Goal: Information Seeking & Learning: Check status

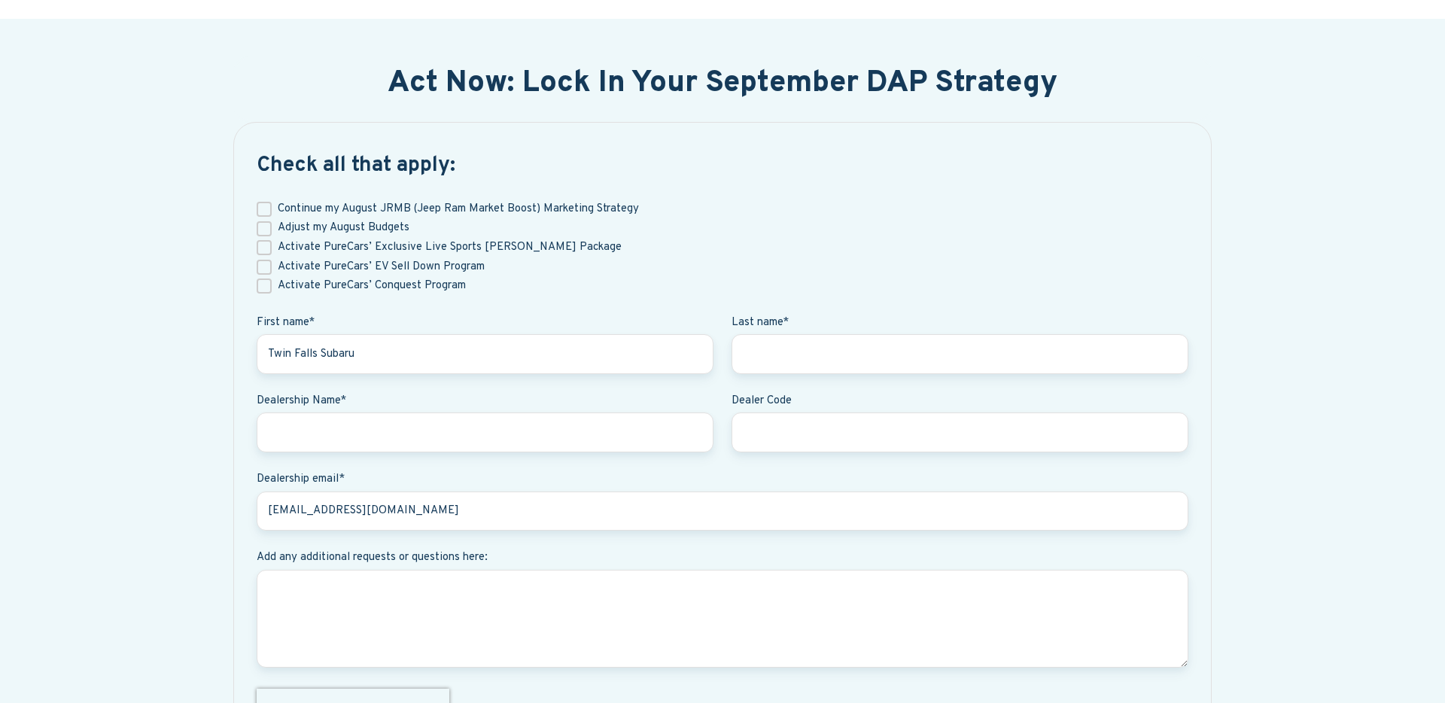
scroll to position [673, 0]
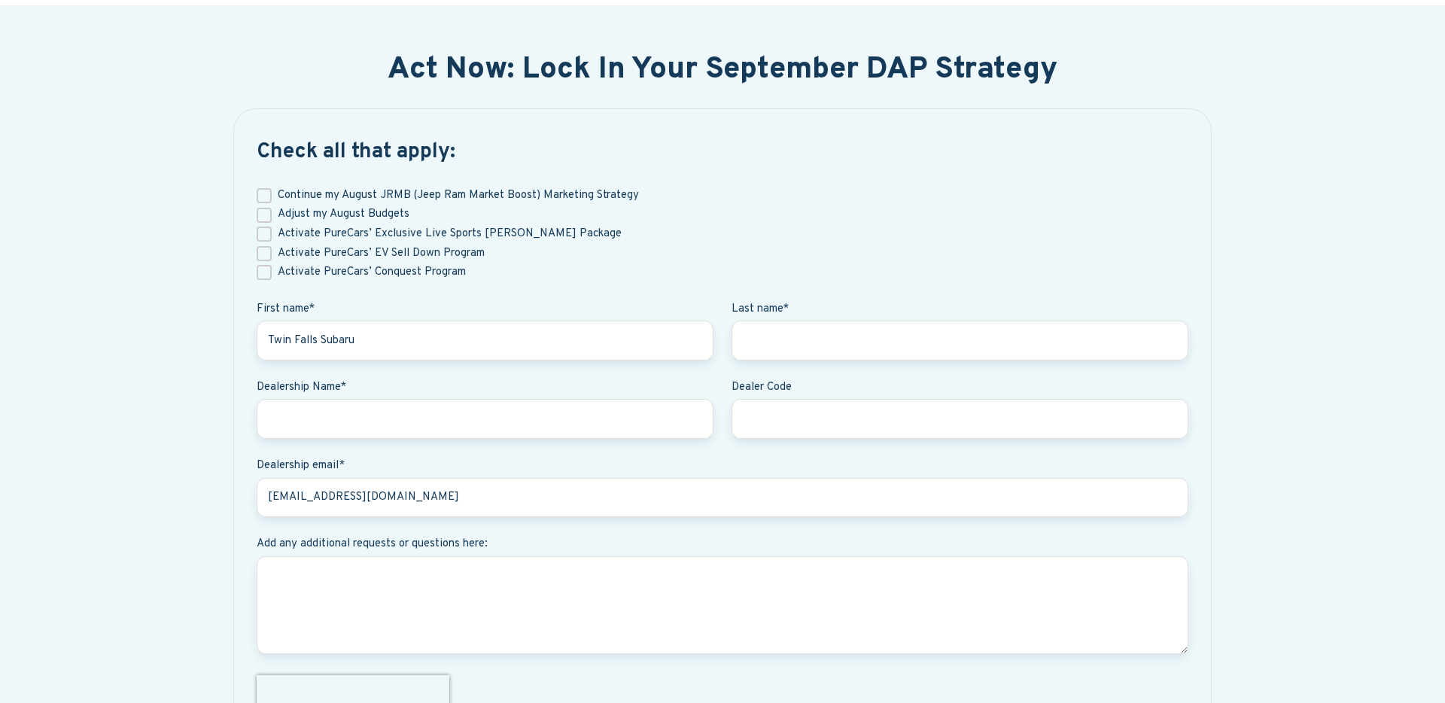
click at [321, 129] on div "Check all that apply: Continue my August JRMB (Jeep Ram Market Boost) Marketing…" at bounding box center [722, 457] width 979 height 699
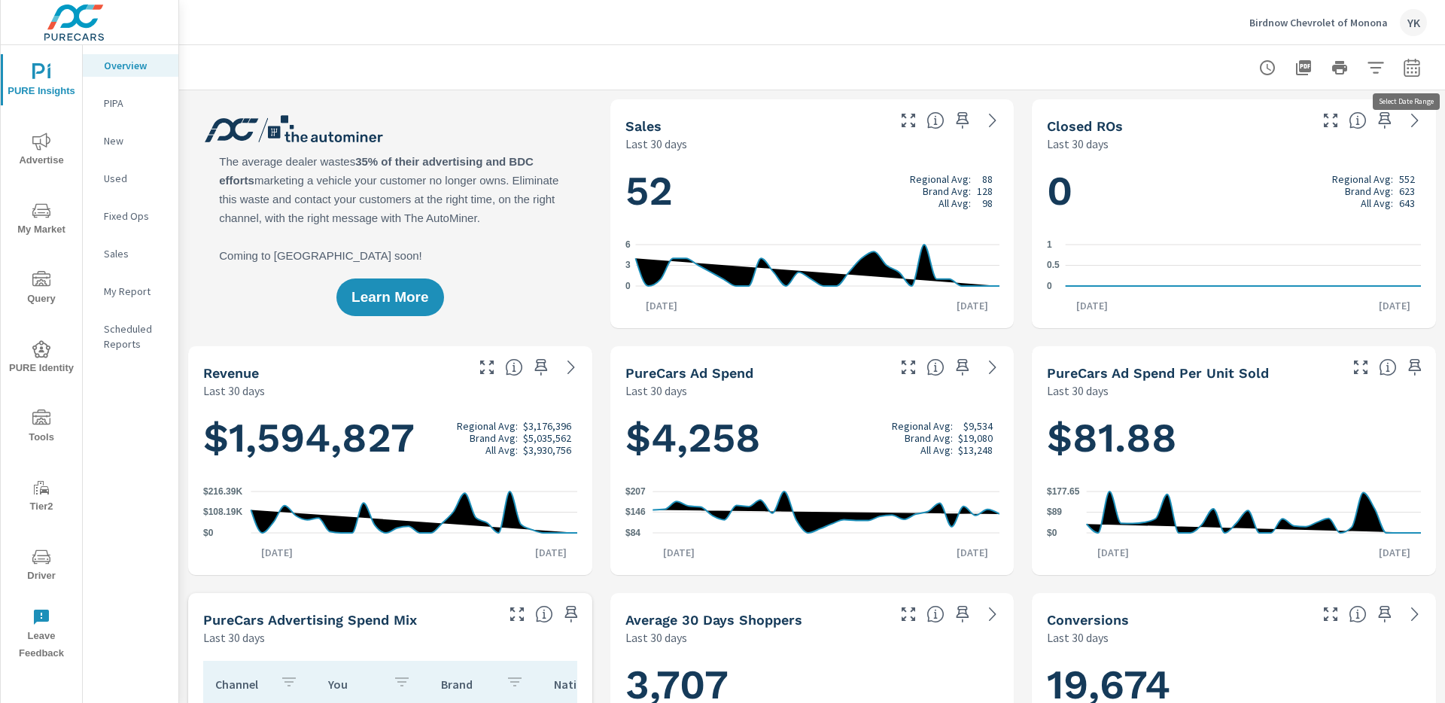
scroll to position [1, 0]
drag, startPoint x: 1421, startPoint y: 49, endPoint x: 1426, endPoint y: 57, distance: 9.8
click at [1423, 50] on div at bounding box center [812, 67] width 1230 height 44
click at [1421, 62] on button "button" at bounding box center [1412, 68] width 30 height 30
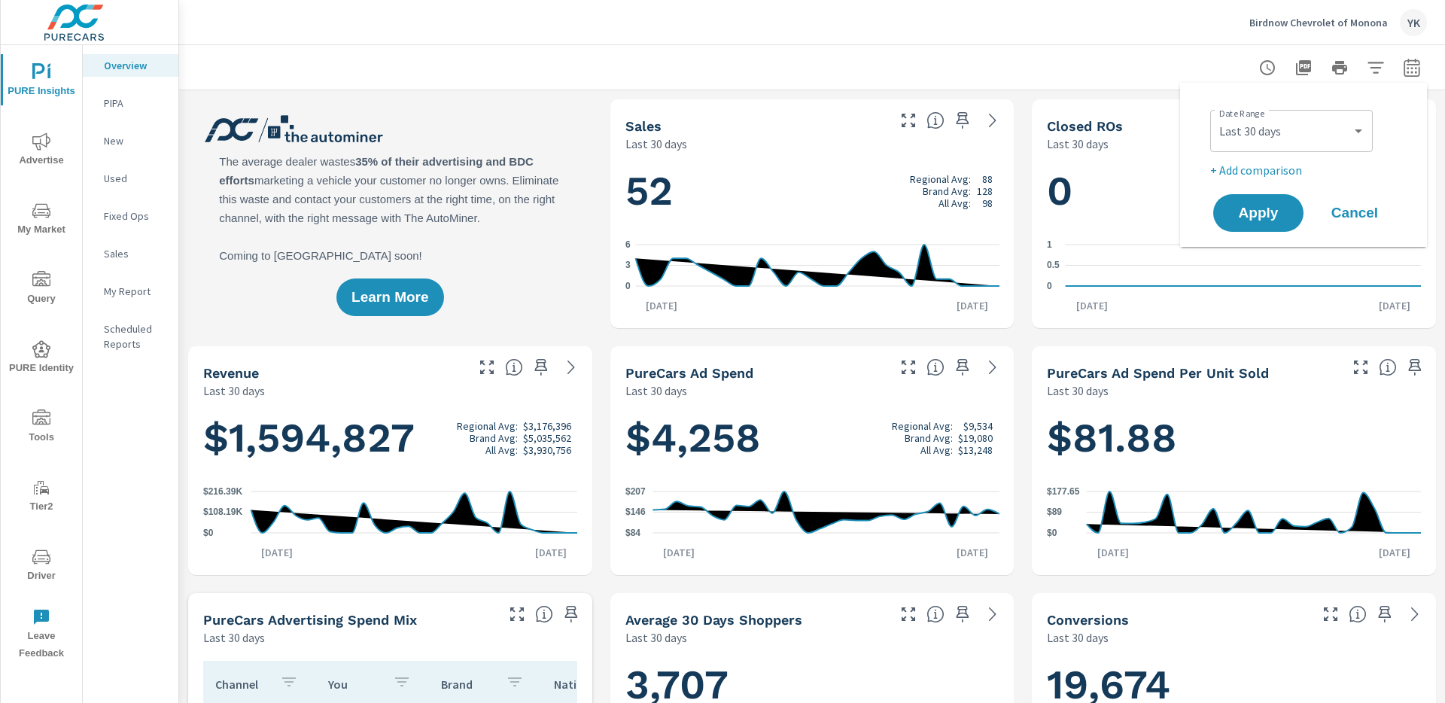
drag, startPoint x: 1353, startPoint y: 106, endPoint x: 1346, endPoint y: 123, distance: 18.6
click at [1352, 110] on div "Date Range Custom Yesterday Last week Last 7 days Last 14 days Last 30 days Las…" at bounding box center [1306, 129] width 193 height 51
click at [1345, 124] on select "Custom [DATE] Last week Last 7 days Last 14 days Last 30 days Last 45 days Last…" at bounding box center [1291, 131] width 151 height 30
click at [1216, 116] on select "Custom [DATE] Last week Last 7 days Last 14 days Last 30 days Last 45 days Last…" at bounding box center [1291, 131] width 151 height 30
select select "Month to date"
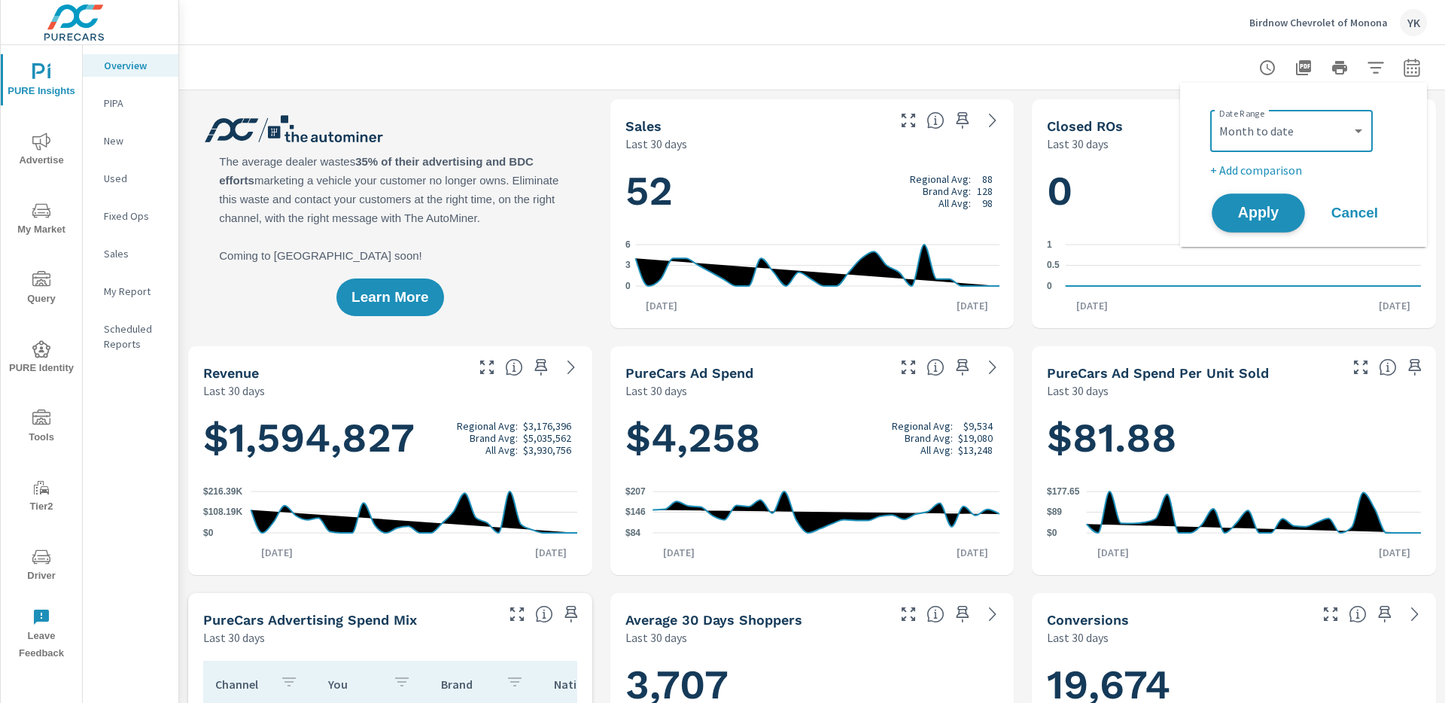
click at [1249, 206] on span "Apply" at bounding box center [1259, 213] width 62 height 14
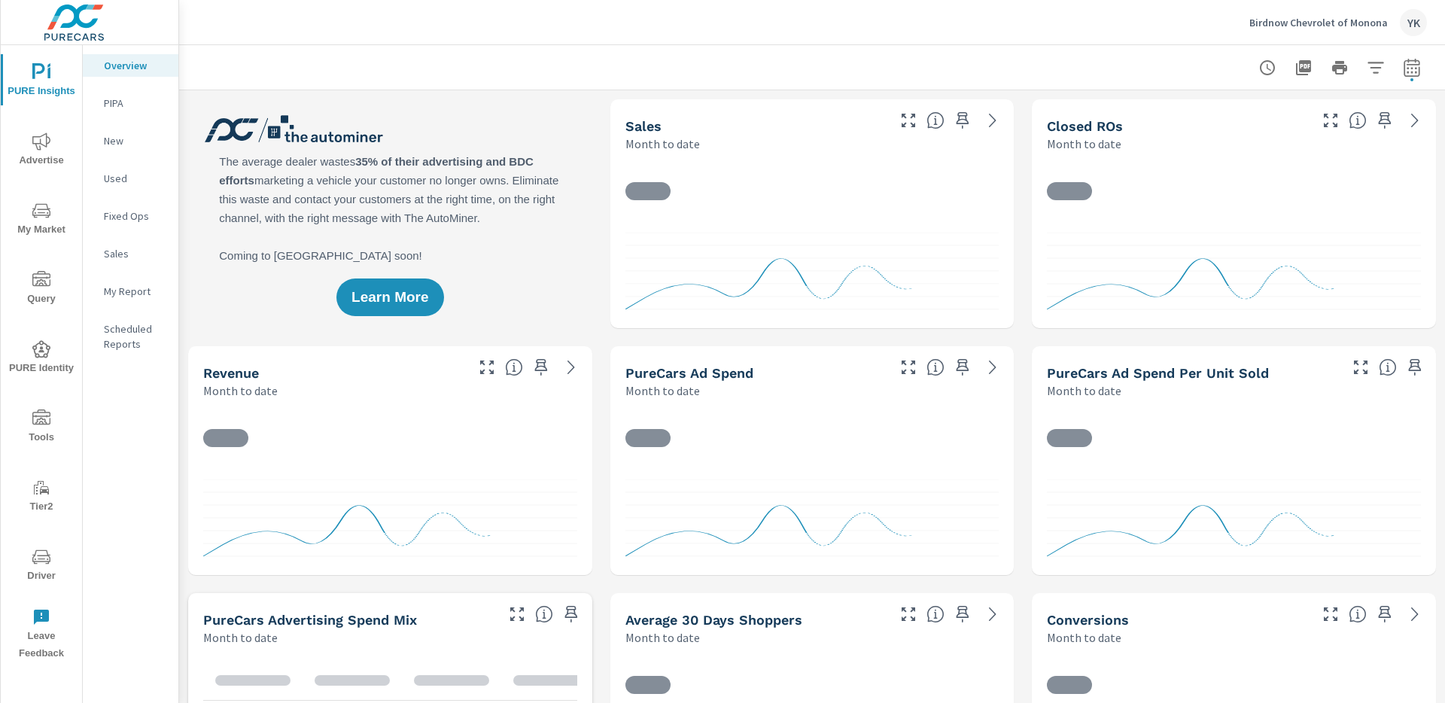
scroll to position [1, 0]
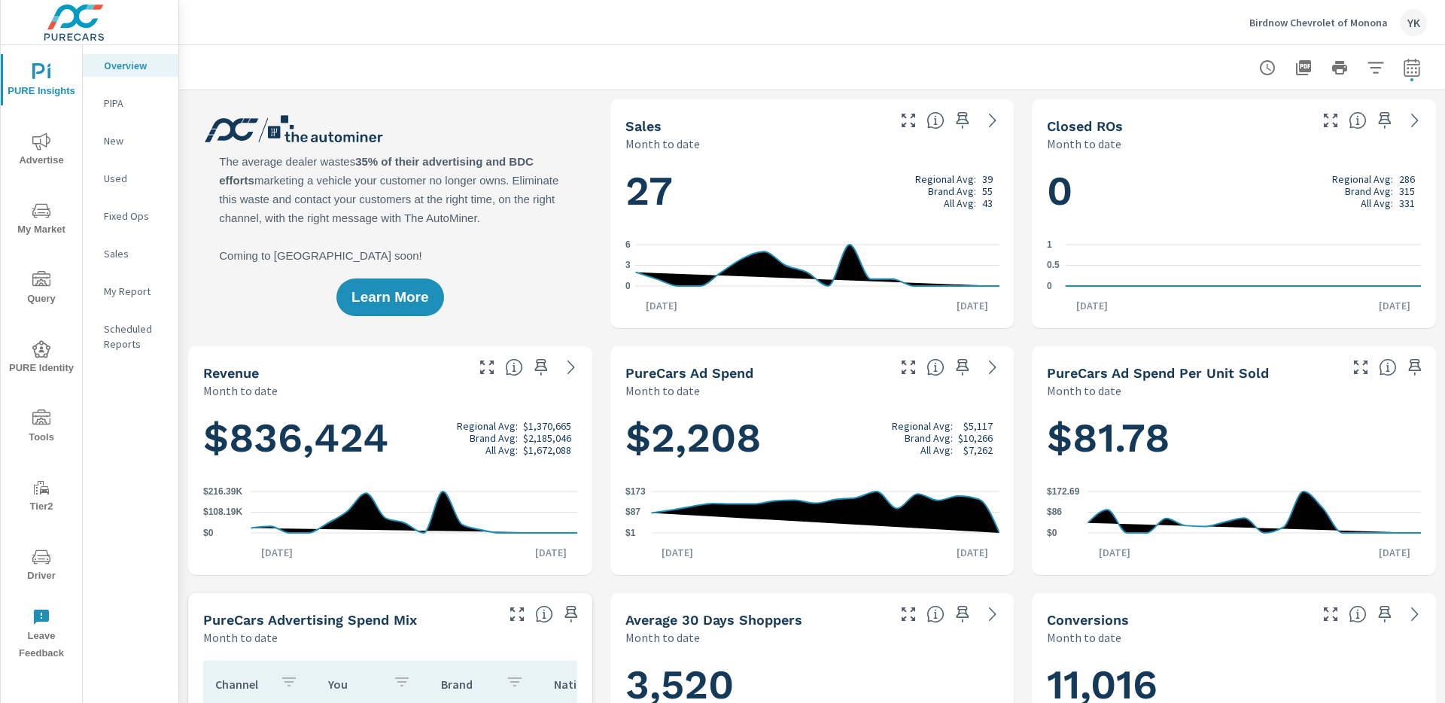
click at [26, 149] on span "Advertise" at bounding box center [41, 150] width 72 height 37
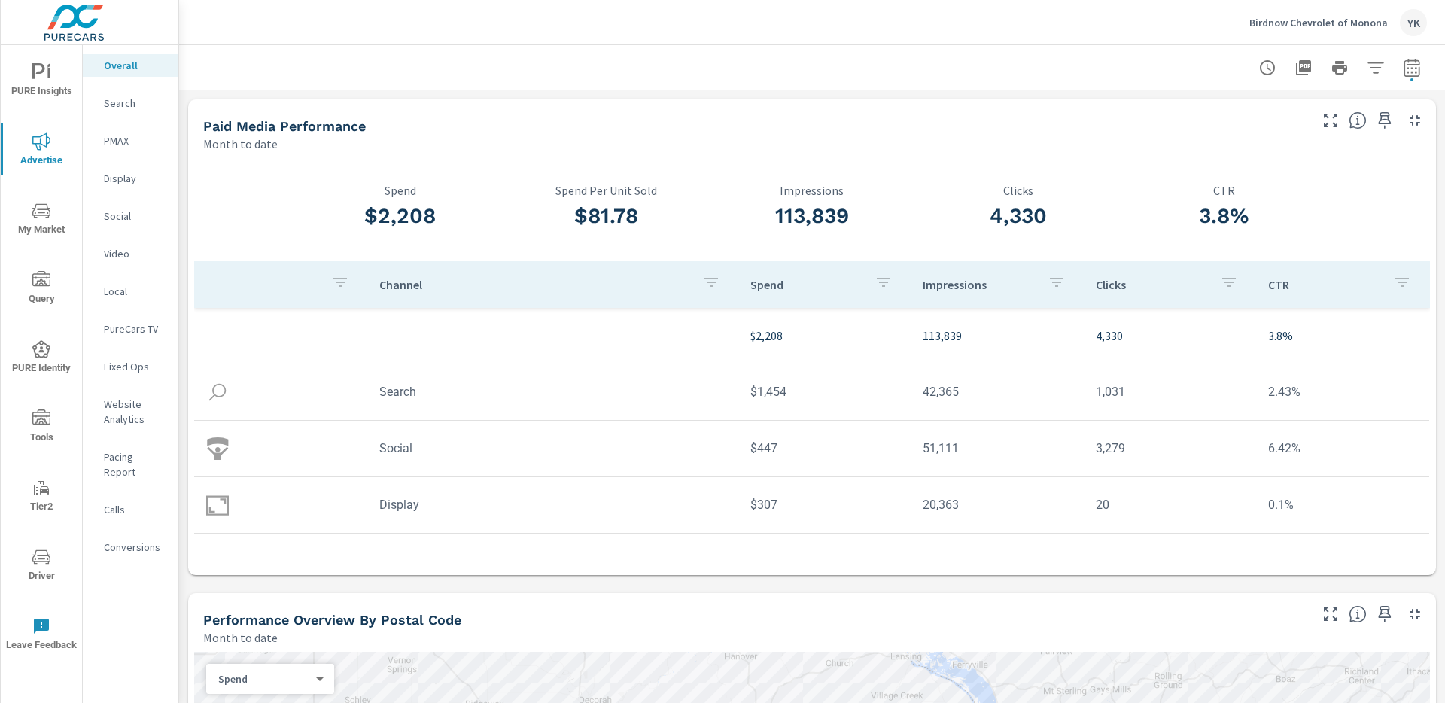
click at [143, 104] on p "Search" at bounding box center [135, 103] width 62 height 15
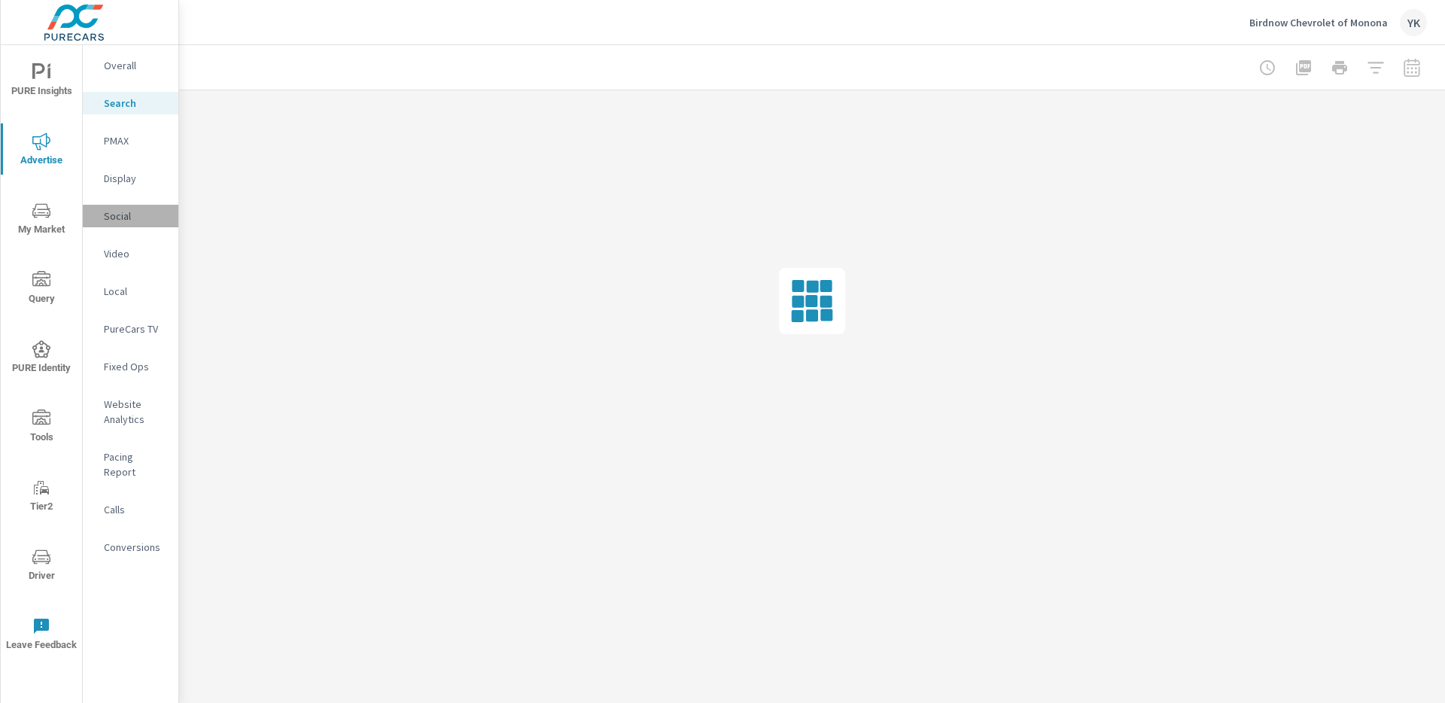
click at [138, 209] on p "Social" at bounding box center [135, 216] width 62 height 15
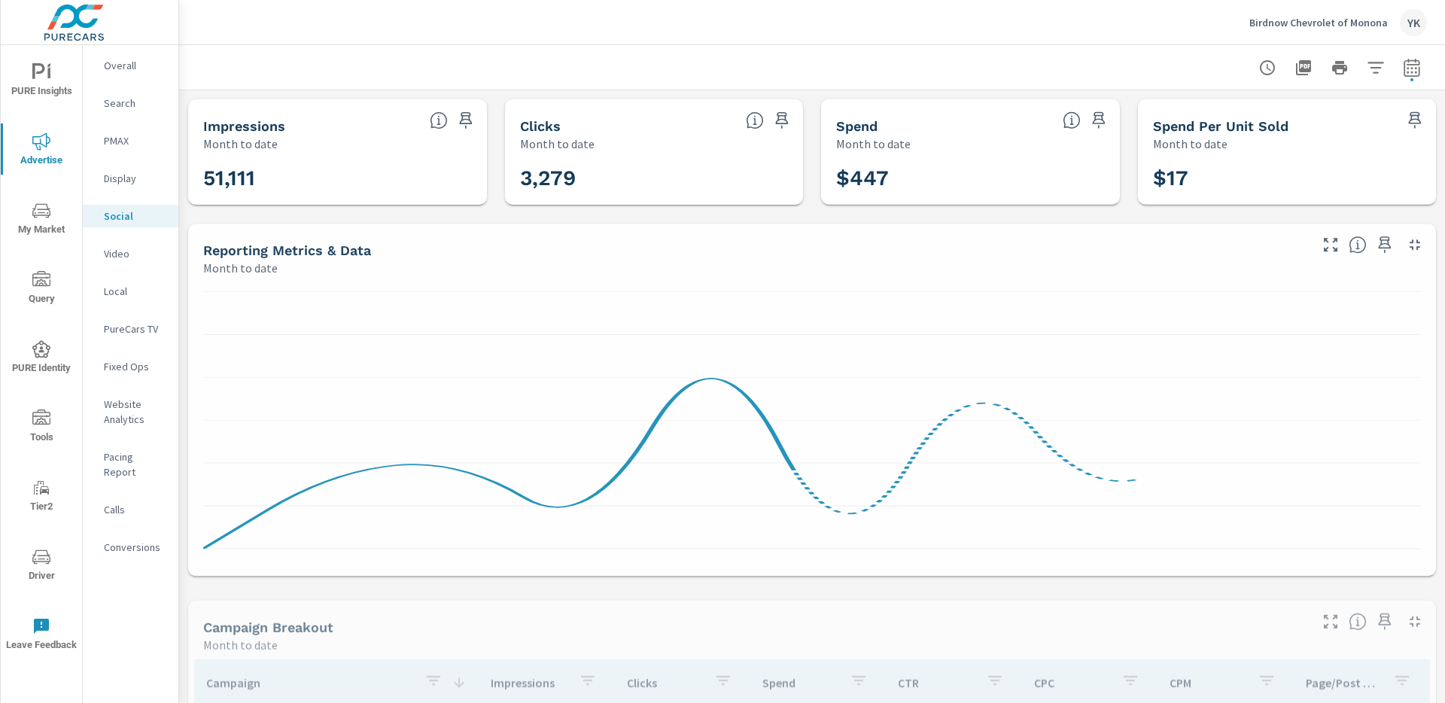
scroll to position [53, 0]
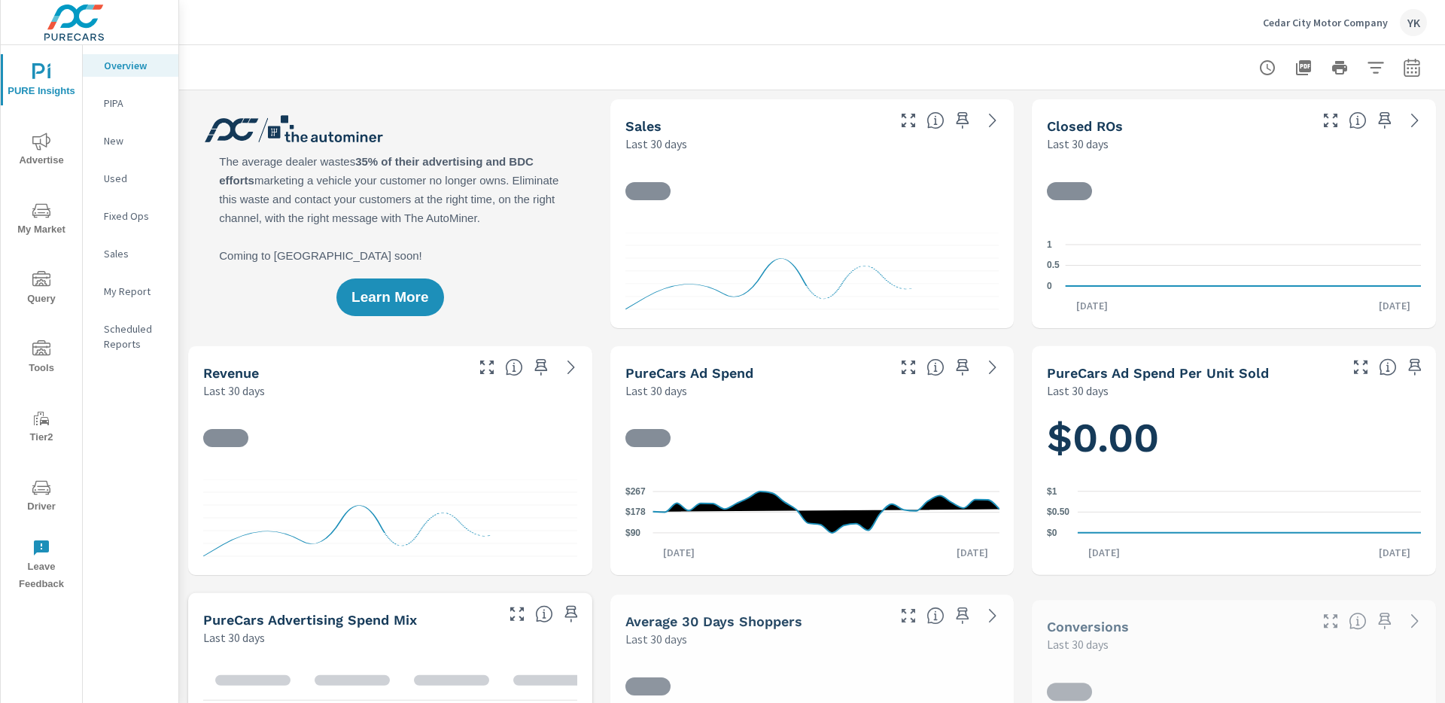
click at [61, 154] on span "Advertise" at bounding box center [41, 150] width 72 height 37
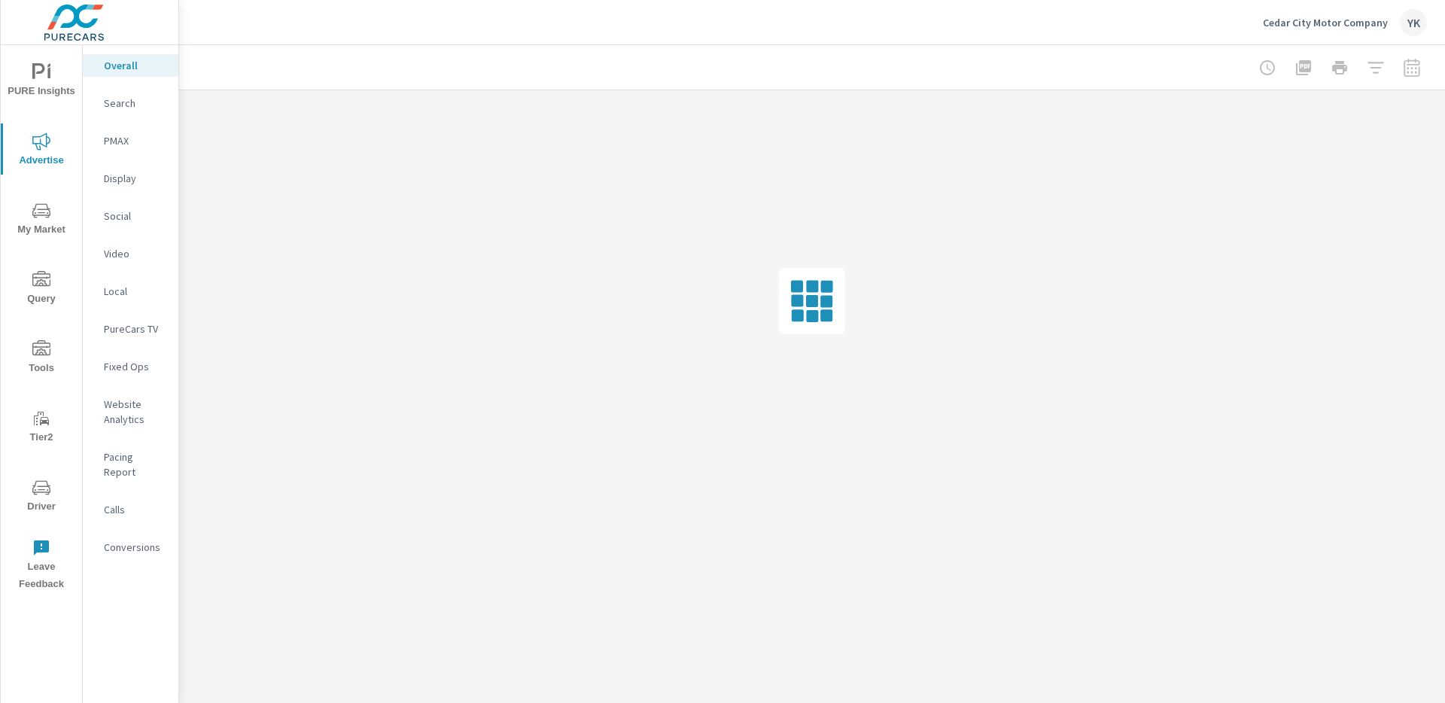
click at [125, 211] on p "Social" at bounding box center [135, 216] width 62 height 15
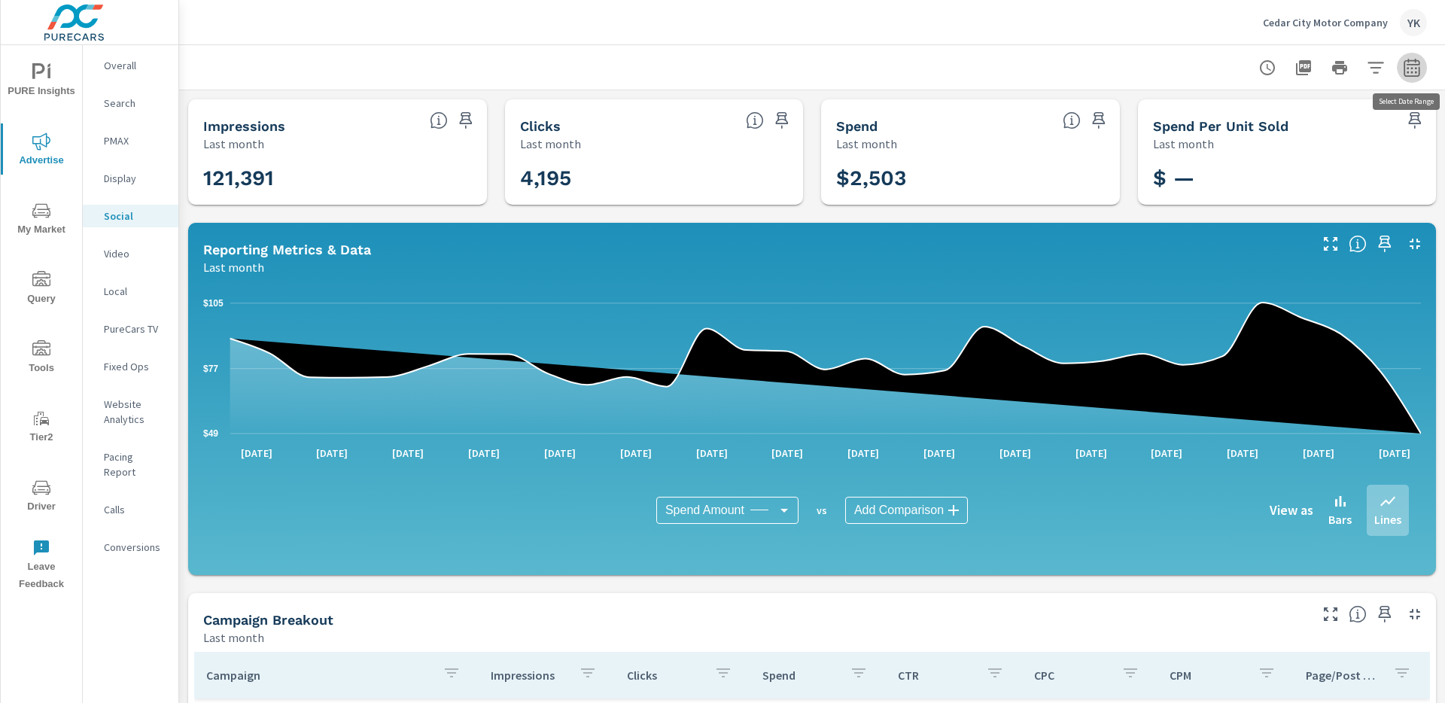
drag, startPoint x: 1408, startPoint y: 69, endPoint x: 1403, endPoint y: 78, distance: 10.5
click at [1408, 69] on icon "button" at bounding box center [1412, 68] width 18 height 18
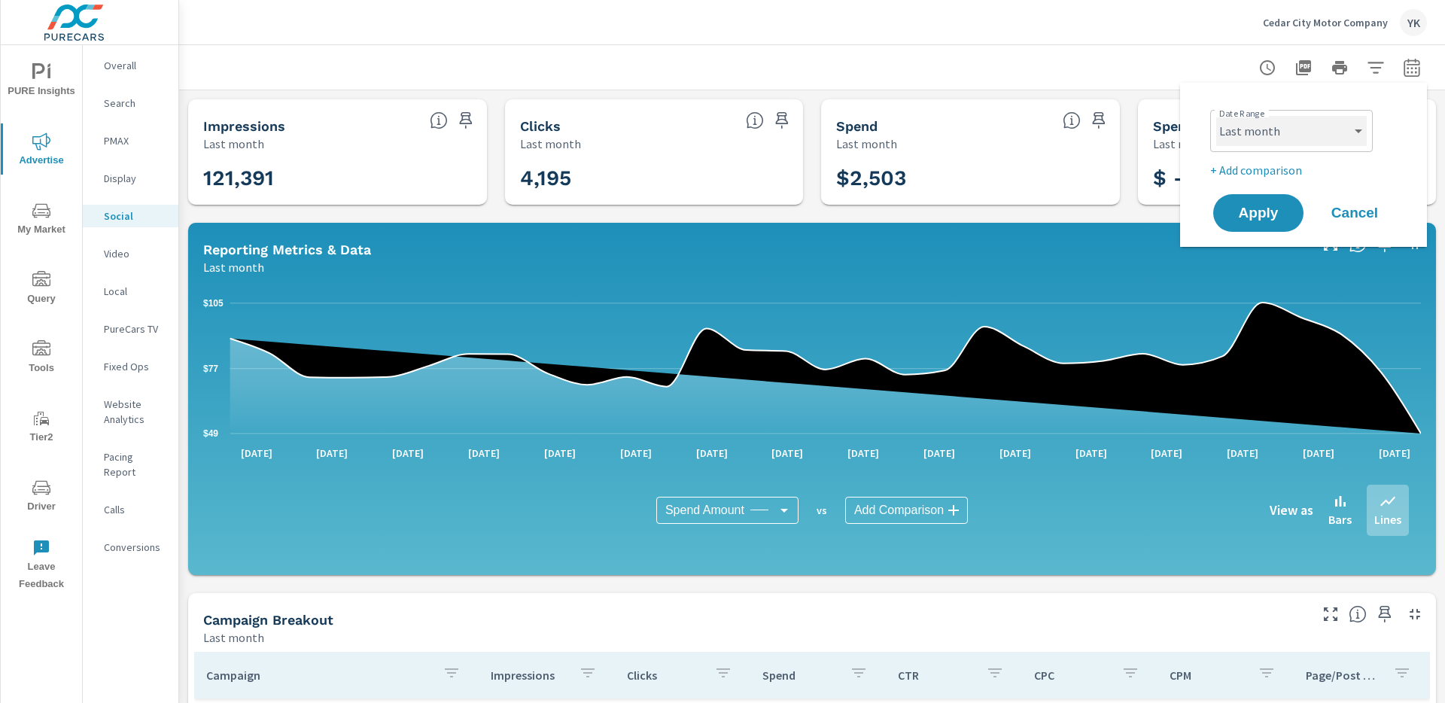
click at [1315, 132] on select "Custom [DATE] Last week Last 7 days Last 14 days Last 30 days Last 45 days Last…" at bounding box center [1291, 131] width 151 height 30
click at [1216, 116] on select "Custom [DATE] Last week Last 7 days Last 14 days Last 30 days Last 45 days Last…" at bounding box center [1291, 131] width 151 height 30
select select "Month to date"
click at [1262, 225] on button "Apply" at bounding box center [1258, 212] width 93 height 39
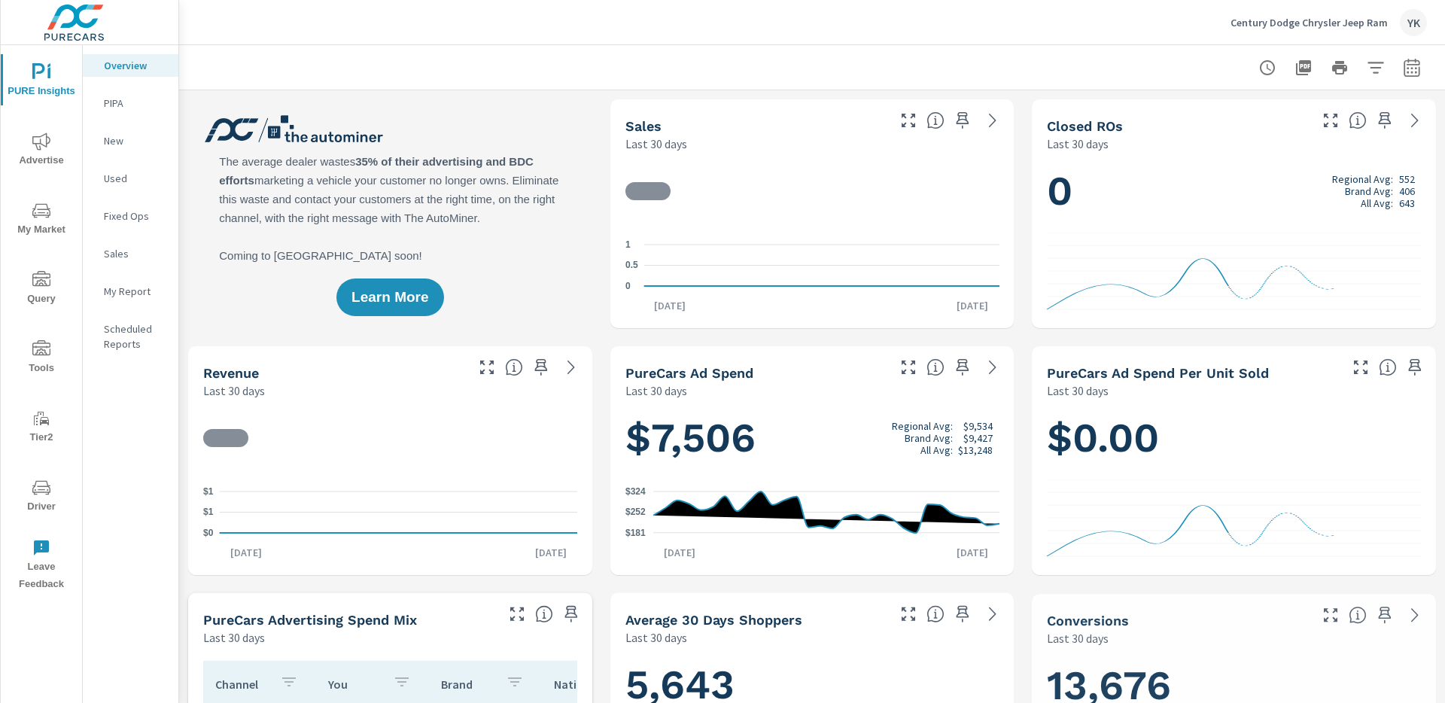
scroll to position [1, 0]
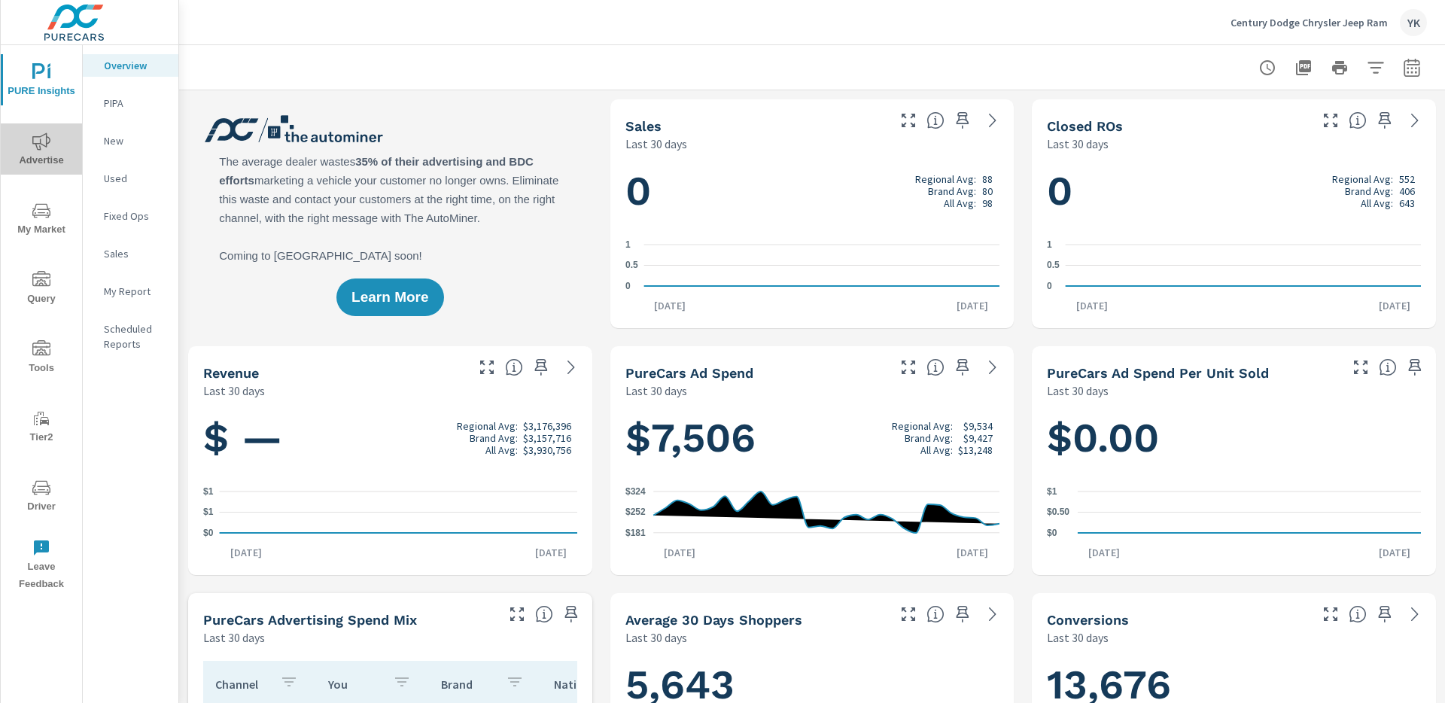
click at [52, 157] on span "Advertise" at bounding box center [41, 150] width 72 height 37
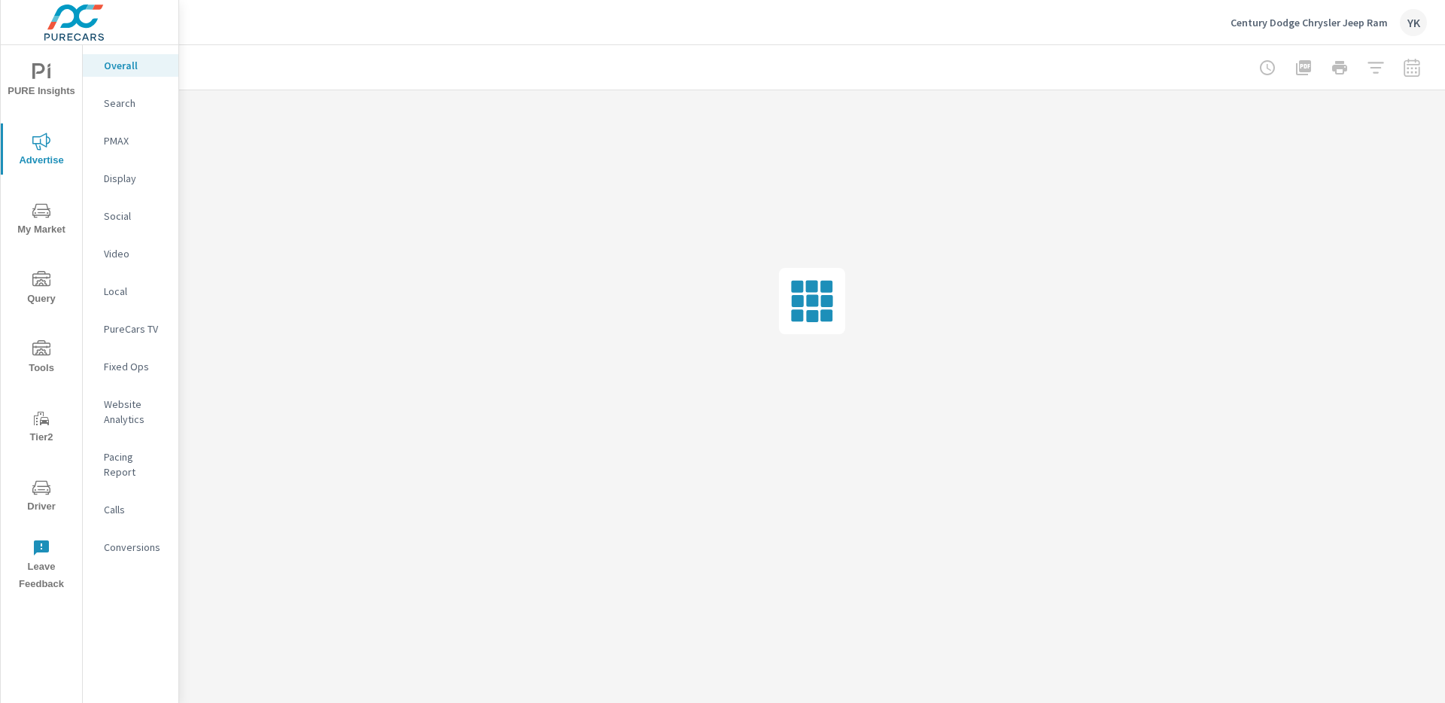
click at [129, 220] on p "Social" at bounding box center [135, 216] width 62 height 15
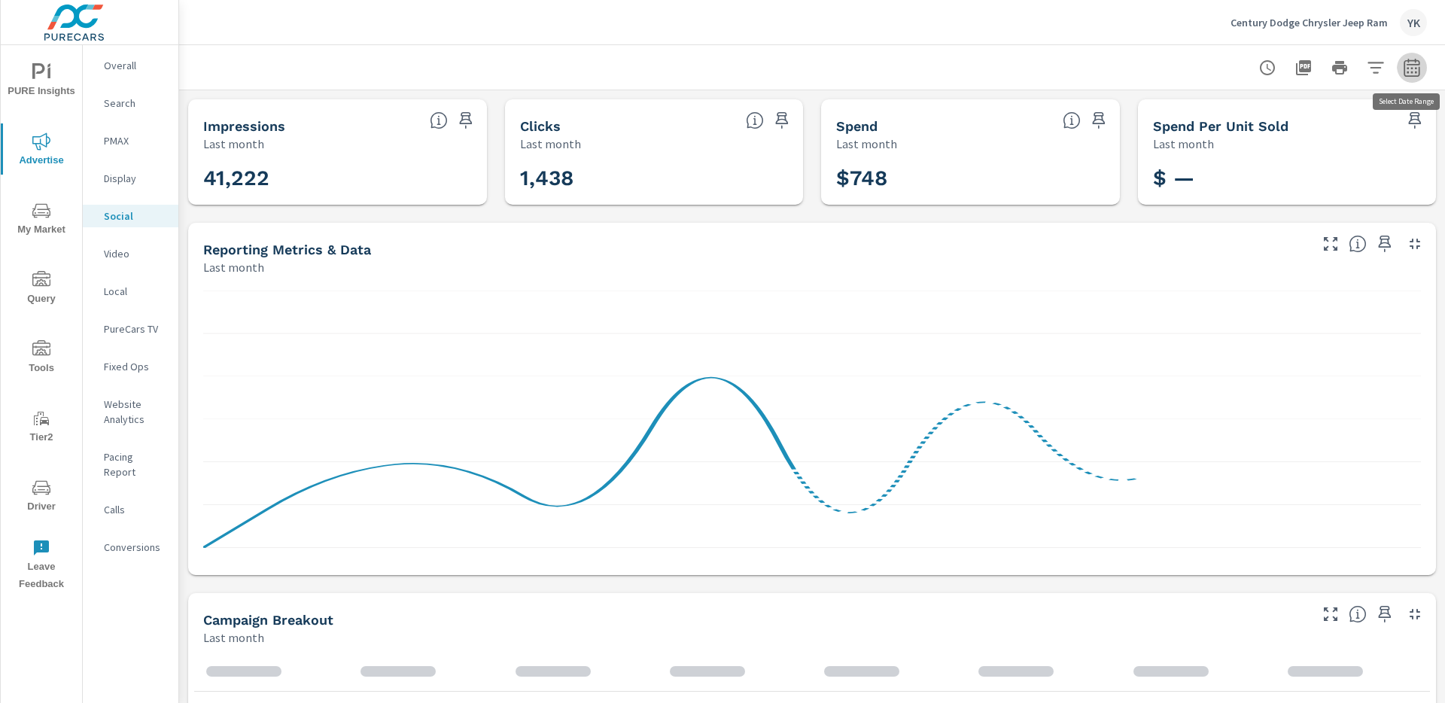
click at [1414, 71] on icon "button" at bounding box center [1412, 68] width 18 height 18
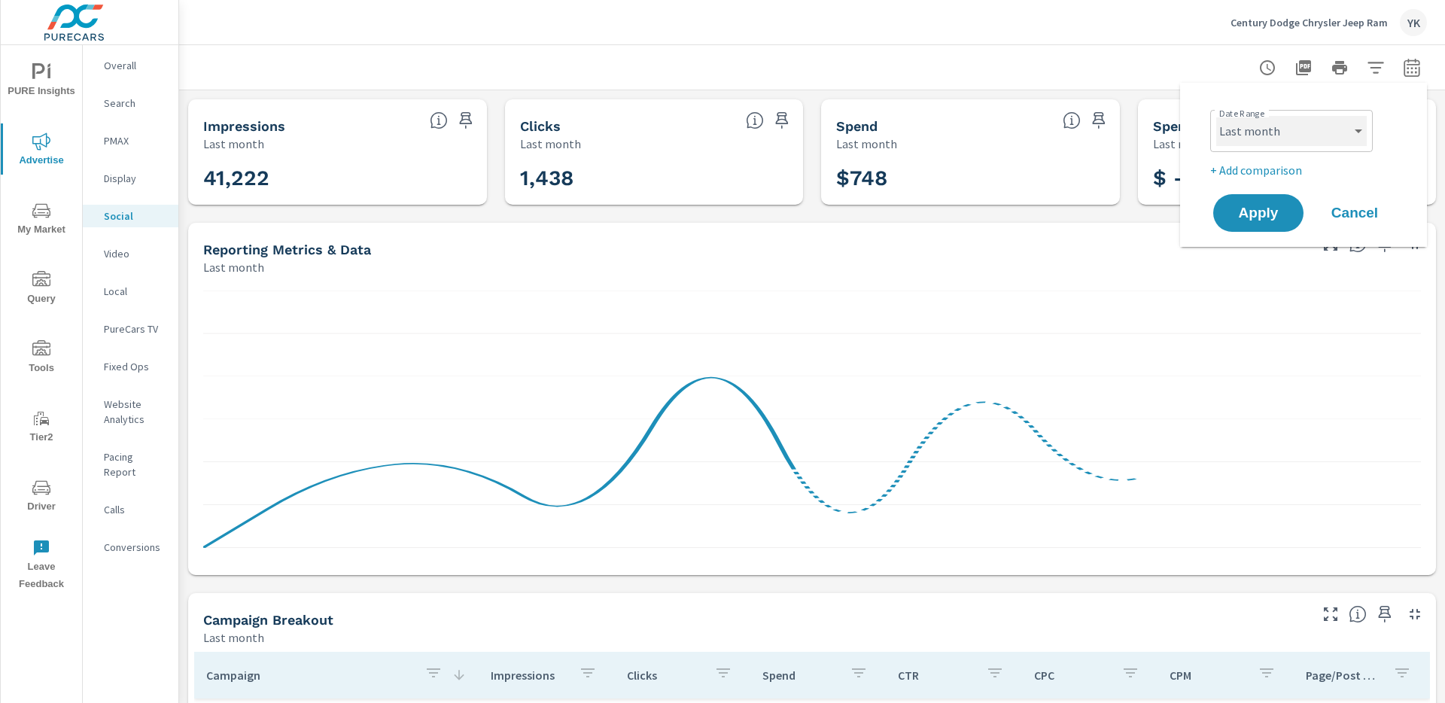
click at [1268, 127] on select "Custom [DATE] Last week Last 7 days Last 14 days Last 30 days Last 45 days Last…" at bounding box center [1291, 131] width 151 height 30
click at [1216, 116] on select "Custom [DATE] Last week Last 7 days Last 14 days Last 30 days Last 45 days Last…" at bounding box center [1291, 131] width 151 height 30
select select "Month to date"
click at [1265, 206] on span "Apply" at bounding box center [1259, 213] width 62 height 14
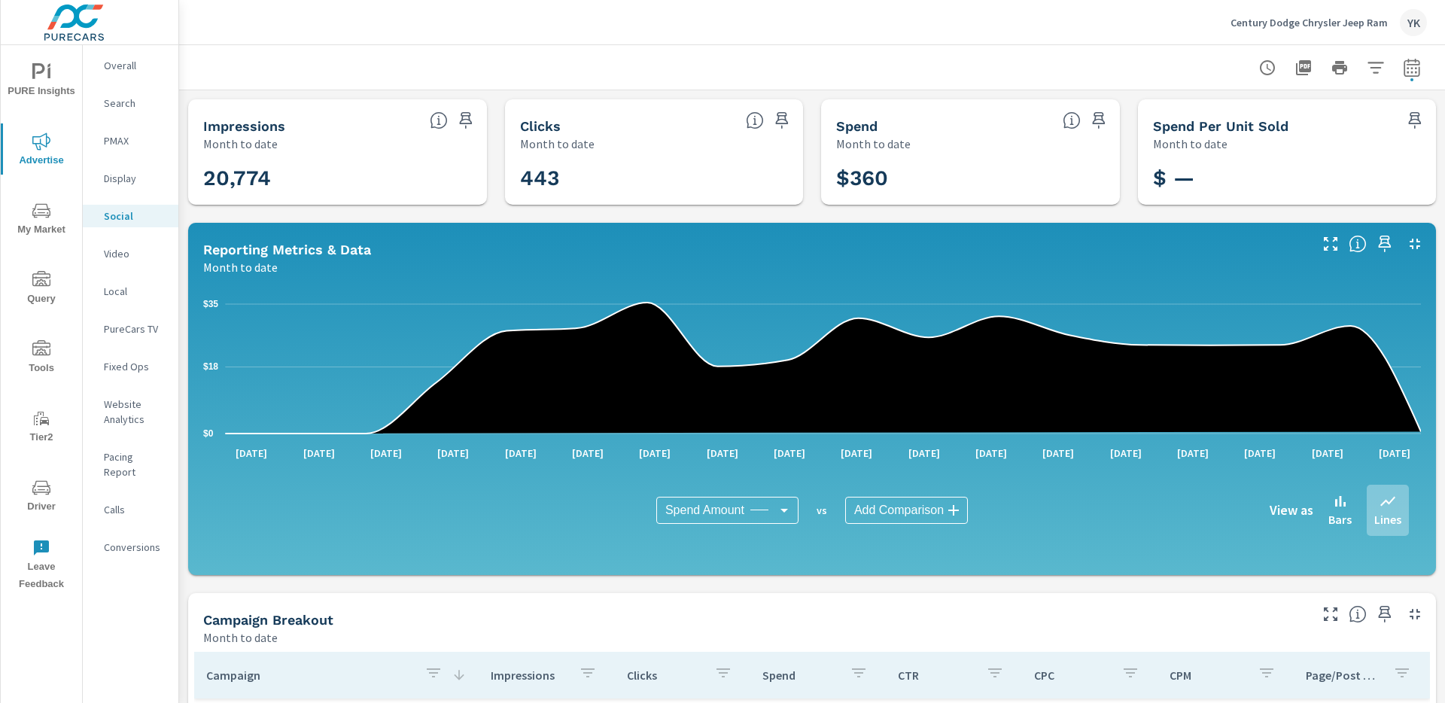
click at [38, 489] on icon "nav menu" at bounding box center [42, 489] width 8 height 1
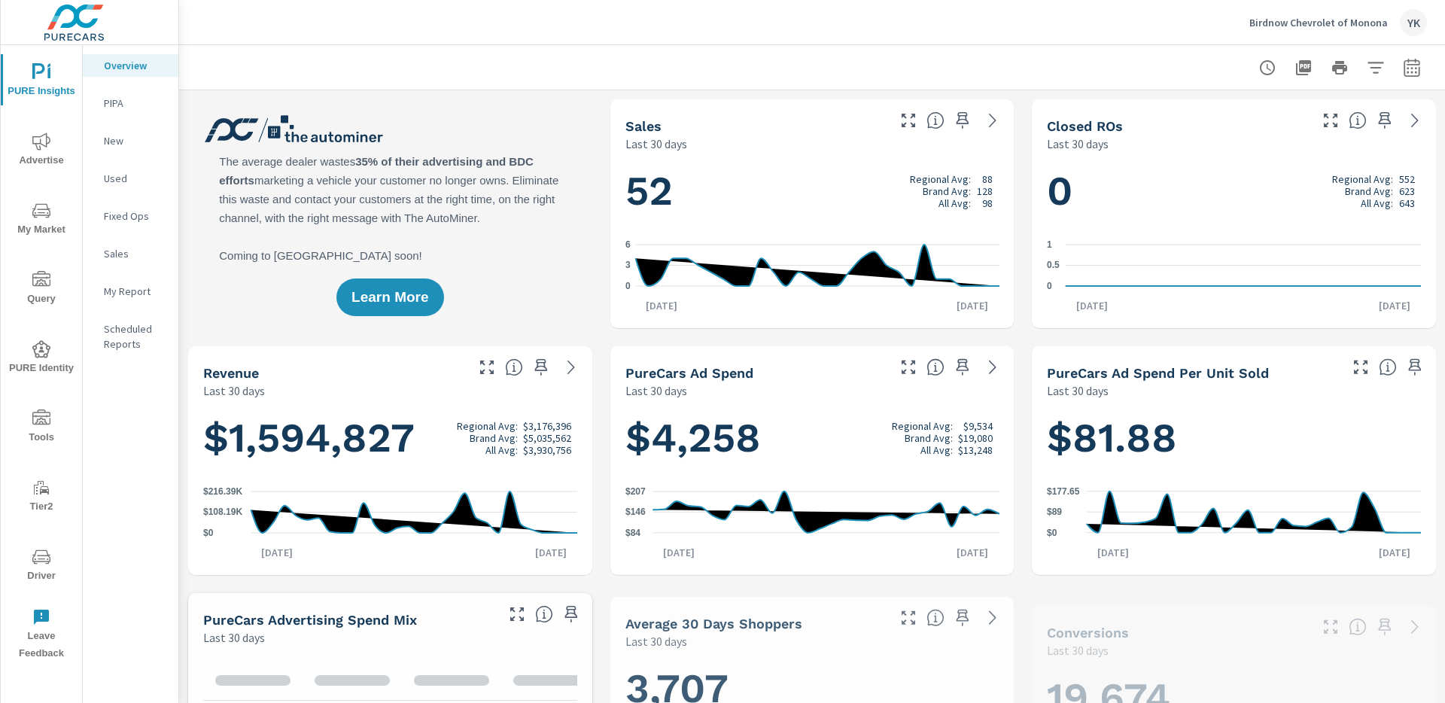
scroll to position [1, 0]
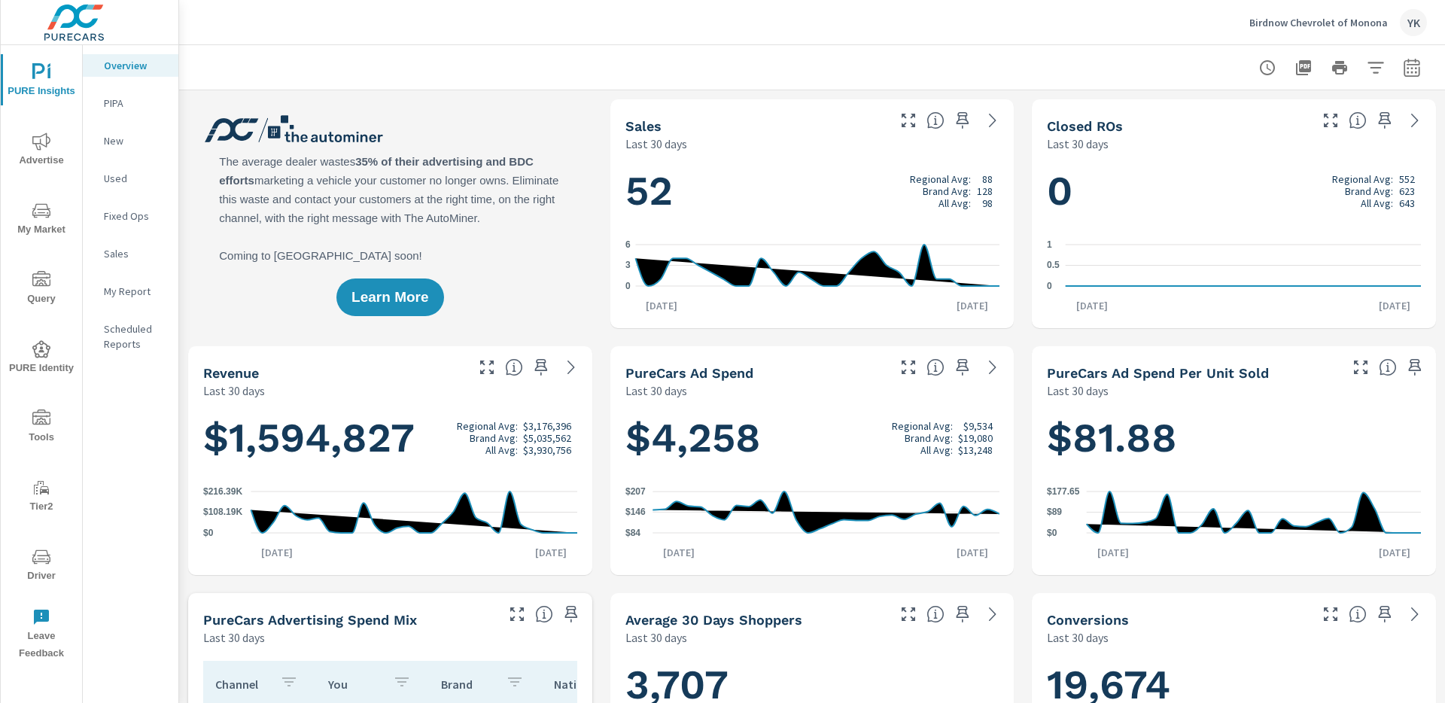
click at [53, 154] on span "Advertise" at bounding box center [41, 150] width 72 height 37
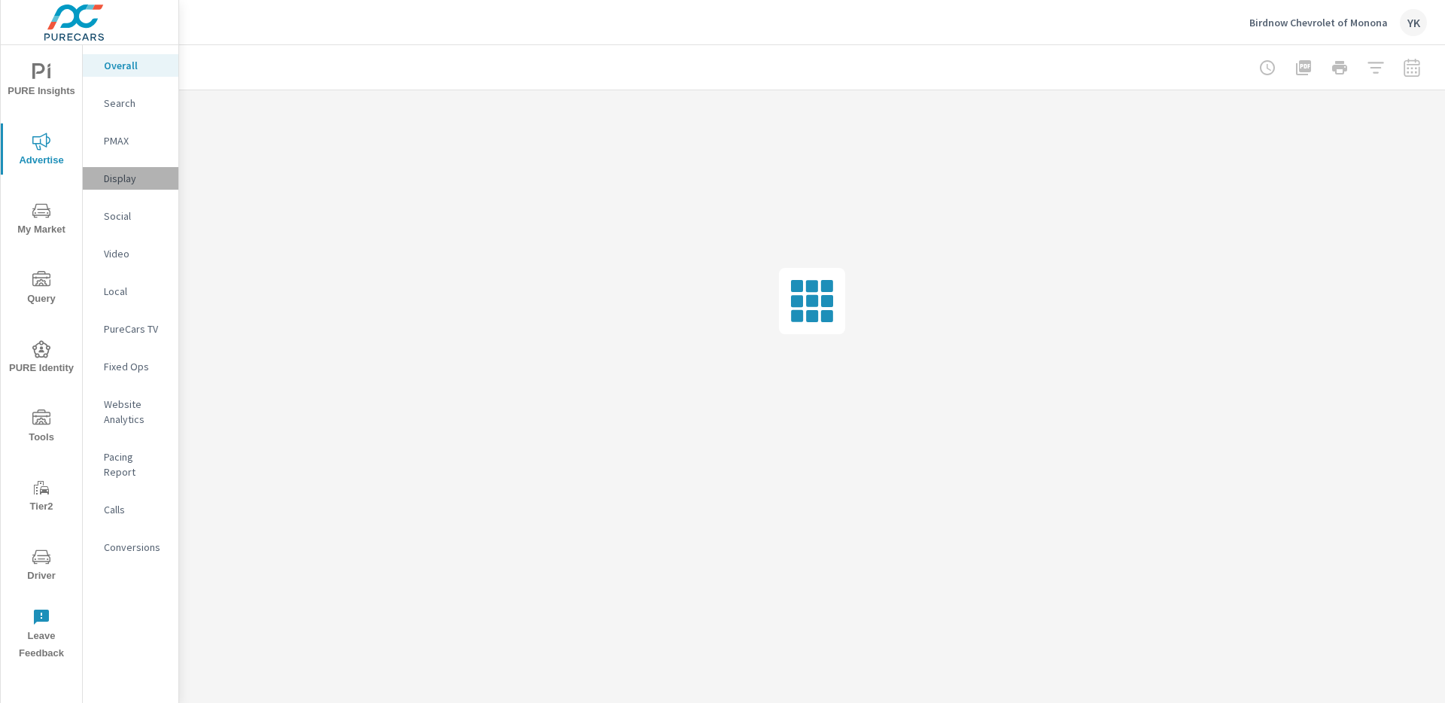
click at [119, 178] on p "Display" at bounding box center [135, 178] width 62 height 15
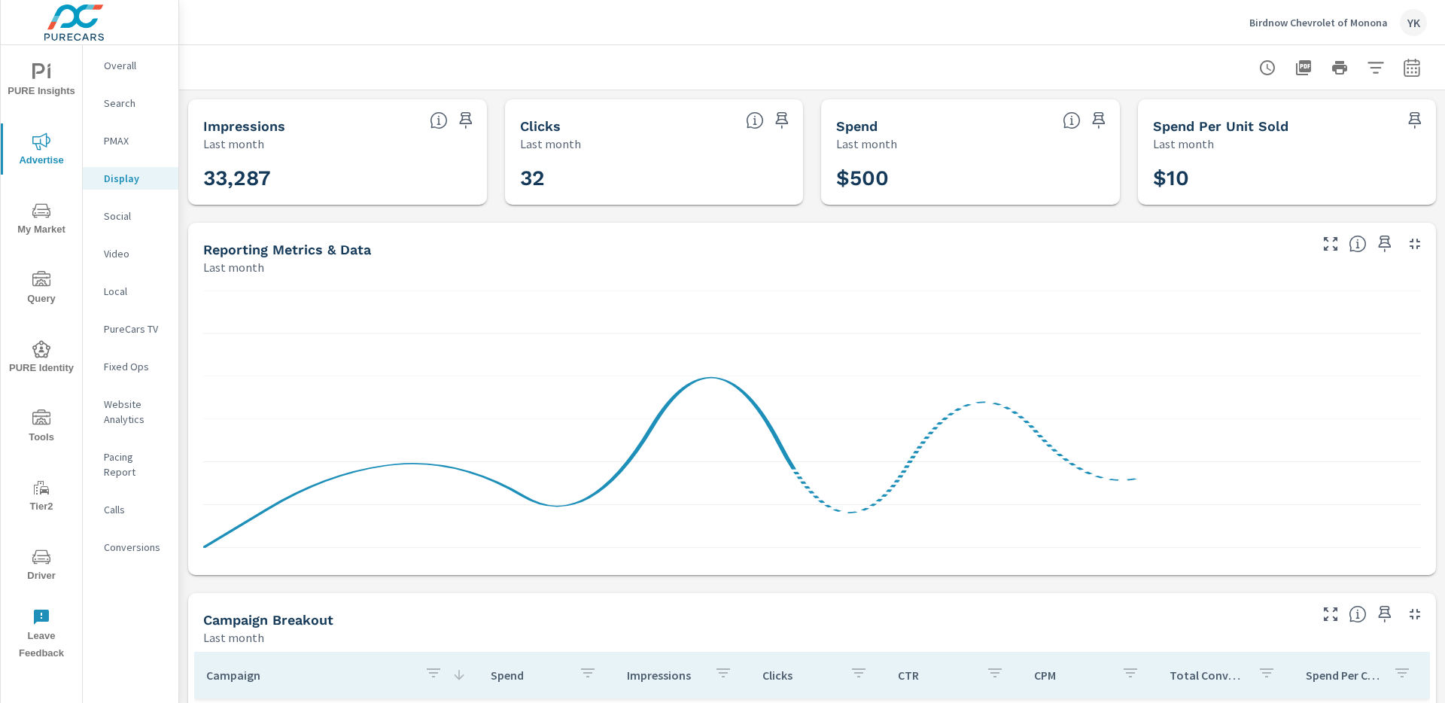
click at [1427, 73] on div at bounding box center [812, 67] width 1266 height 44
click at [1411, 72] on icon "button" at bounding box center [1412, 70] width 10 height 6
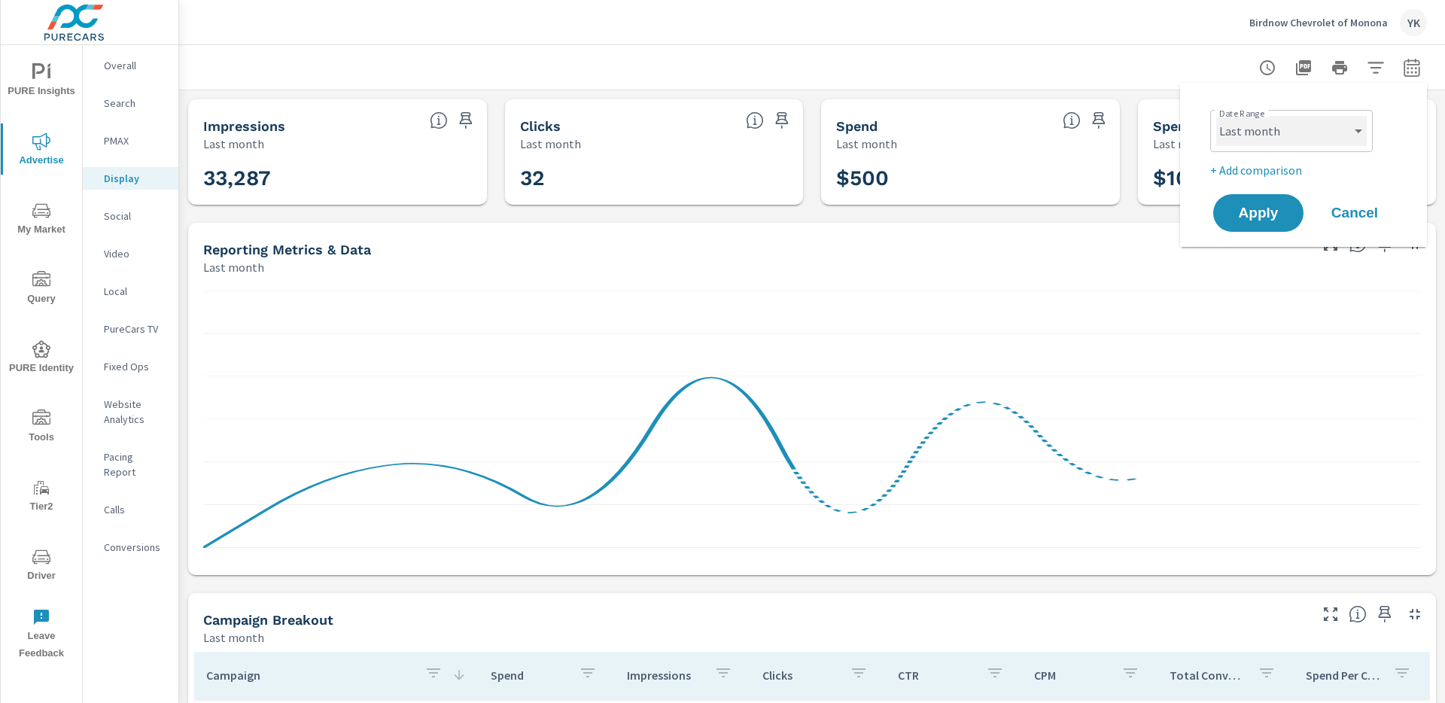
click at [1335, 129] on select "Custom [DATE] Last week Last 7 days Last 14 days Last 30 days Last 45 days Last…" at bounding box center [1291, 131] width 151 height 30
click at [1216, 116] on select "Custom [DATE] Last week Last 7 days Last 14 days Last 30 days Last 45 days Last…" at bounding box center [1291, 131] width 151 height 30
select select "Month to date"
drag, startPoint x: 1259, startPoint y: 235, endPoint x: 1257, endPoint y: 227, distance: 8.6
click at [1259, 234] on div "Date Range Custom Yesterday Last week Last 7 days Last 14 days Last 30 days Las…" at bounding box center [1303, 165] width 247 height 164
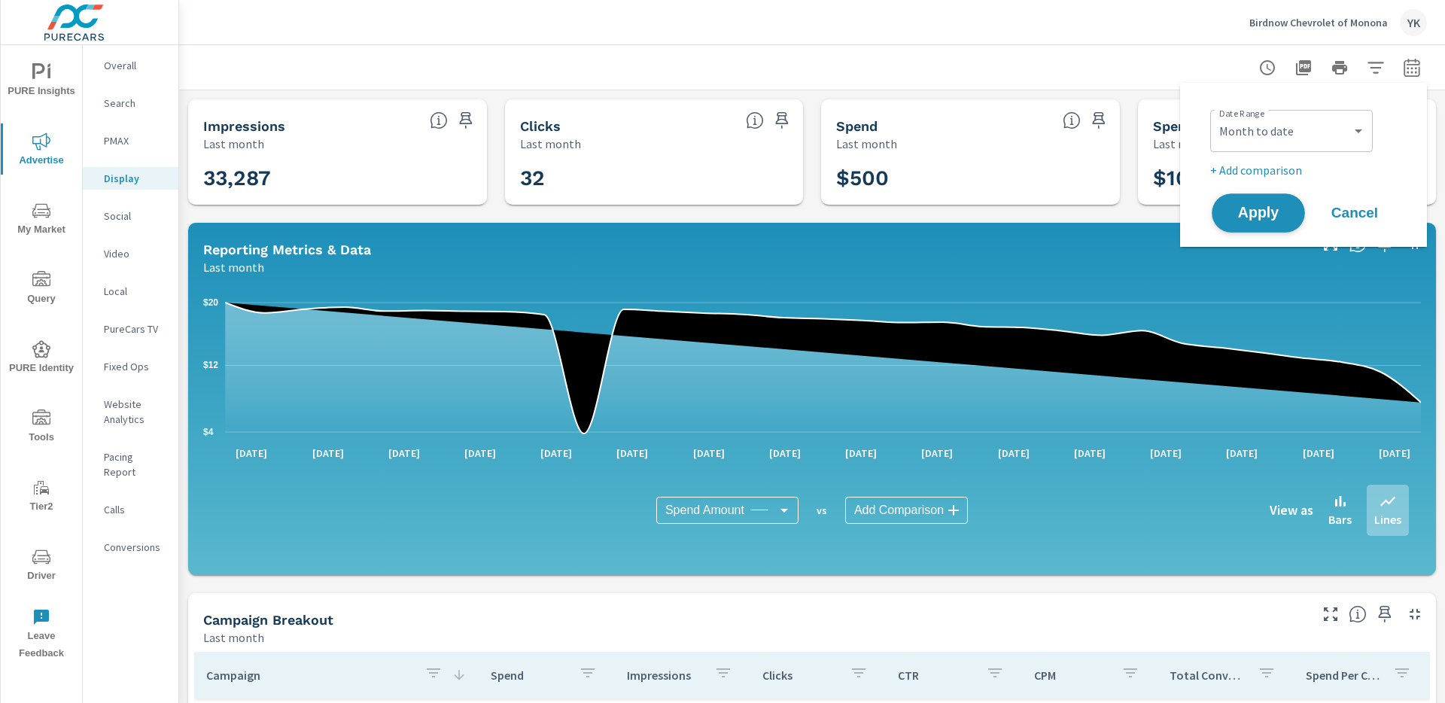
click at [1256, 227] on button "Apply" at bounding box center [1258, 212] width 93 height 39
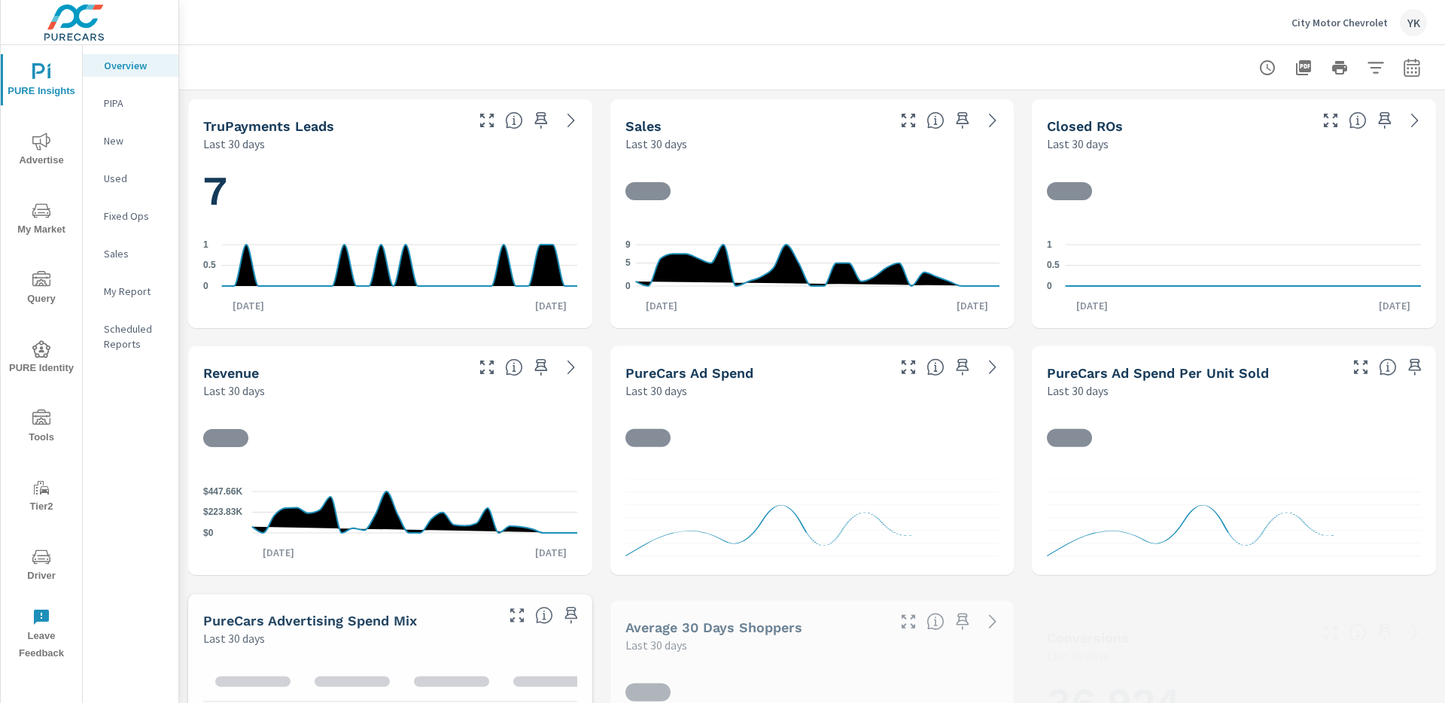
click at [38, 137] on icon "nav menu" at bounding box center [41, 141] width 18 height 18
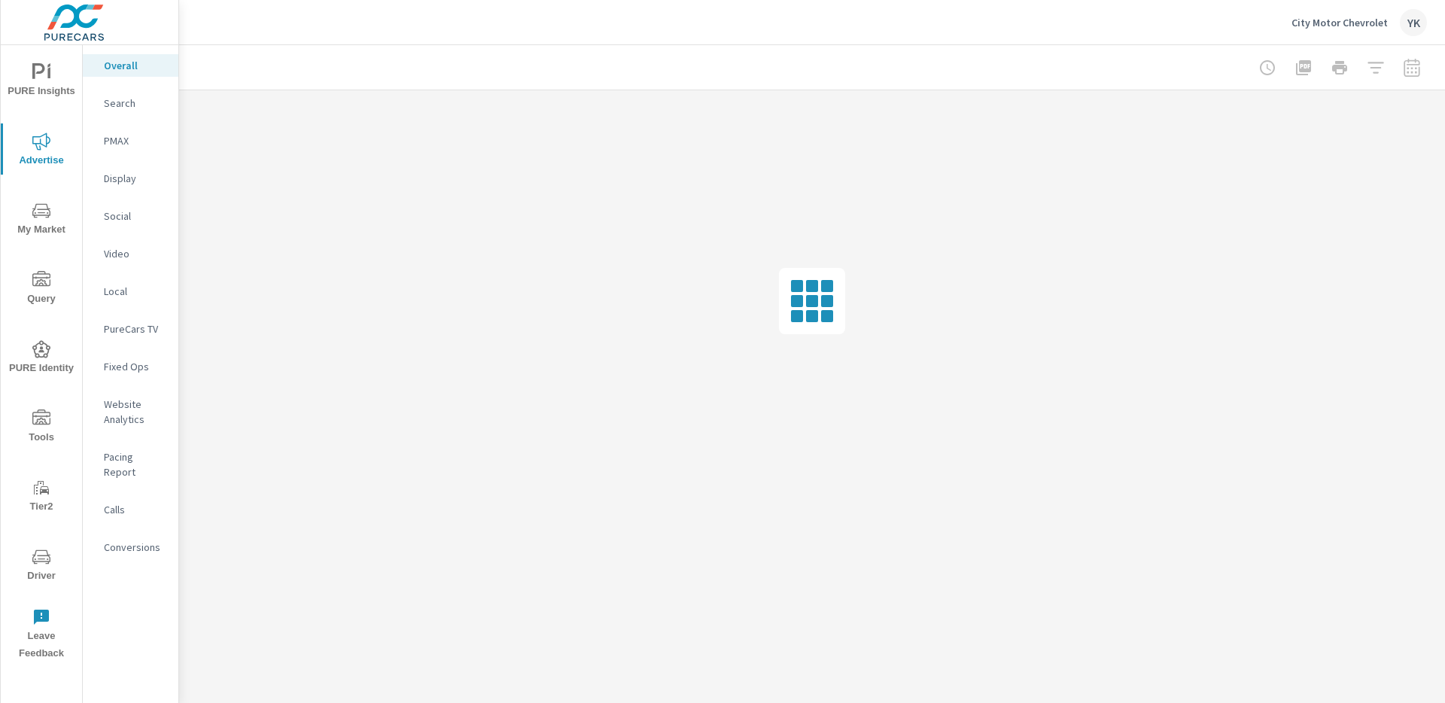
click at [137, 178] on p "Display" at bounding box center [135, 178] width 62 height 15
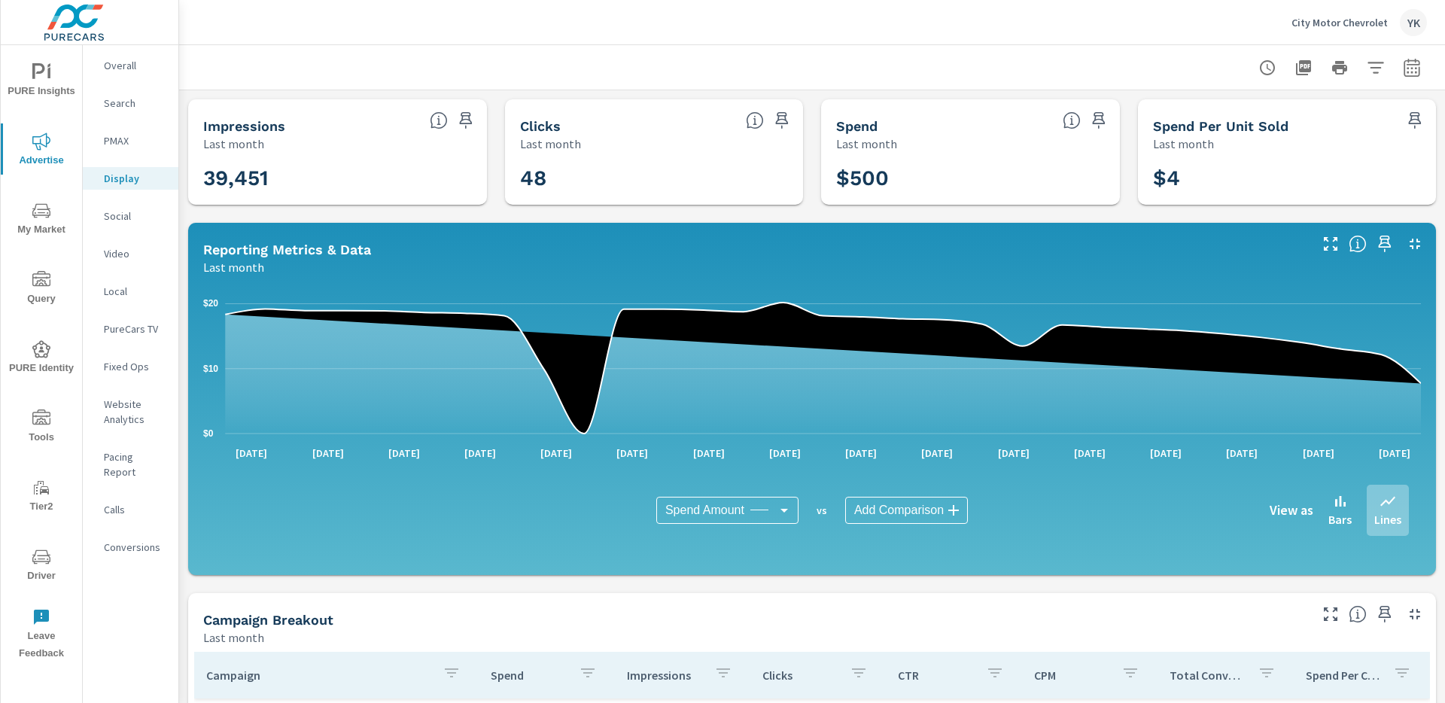
click at [1411, 84] on div at bounding box center [812, 67] width 1230 height 44
click at [1412, 78] on button "button" at bounding box center [1412, 68] width 30 height 30
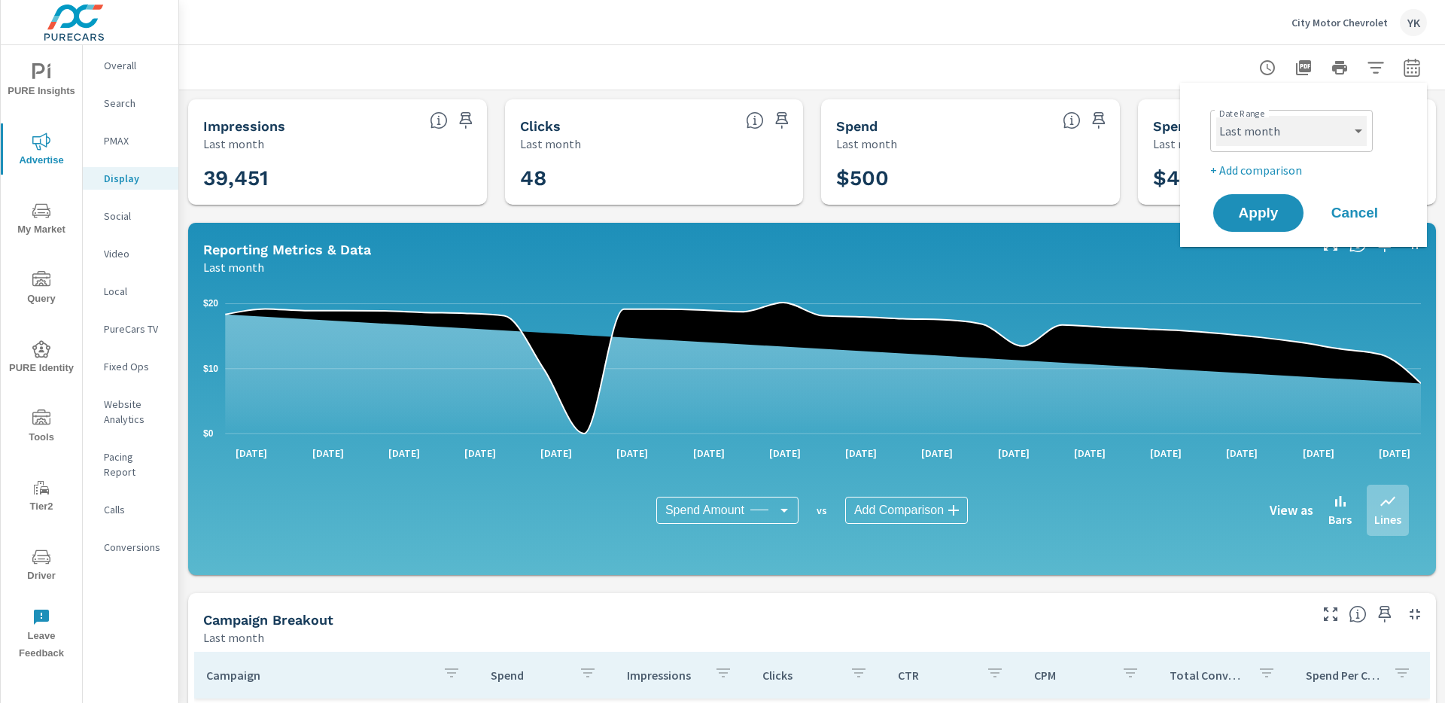
click at [1308, 137] on select "Custom [DATE] Last week Last 7 days Last 14 days Last 30 days Last 45 days Last…" at bounding box center [1291, 131] width 151 height 30
click at [1216, 116] on select "Custom [DATE] Last week Last 7 days Last 14 days Last 30 days Last 45 days Last…" at bounding box center [1291, 131] width 151 height 30
select select "Month to date"
click at [1277, 218] on span "Apply" at bounding box center [1259, 213] width 62 height 14
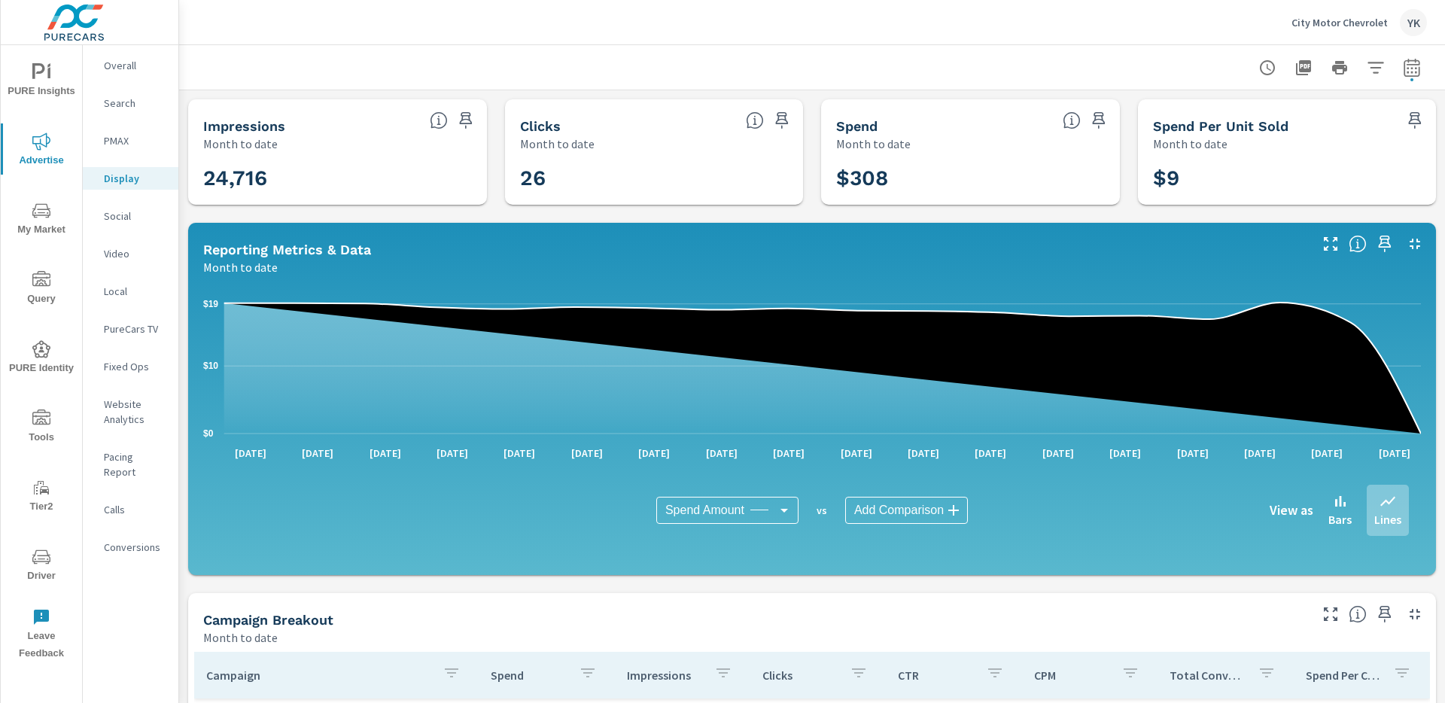
click at [111, 218] on p "Social" at bounding box center [135, 216] width 62 height 15
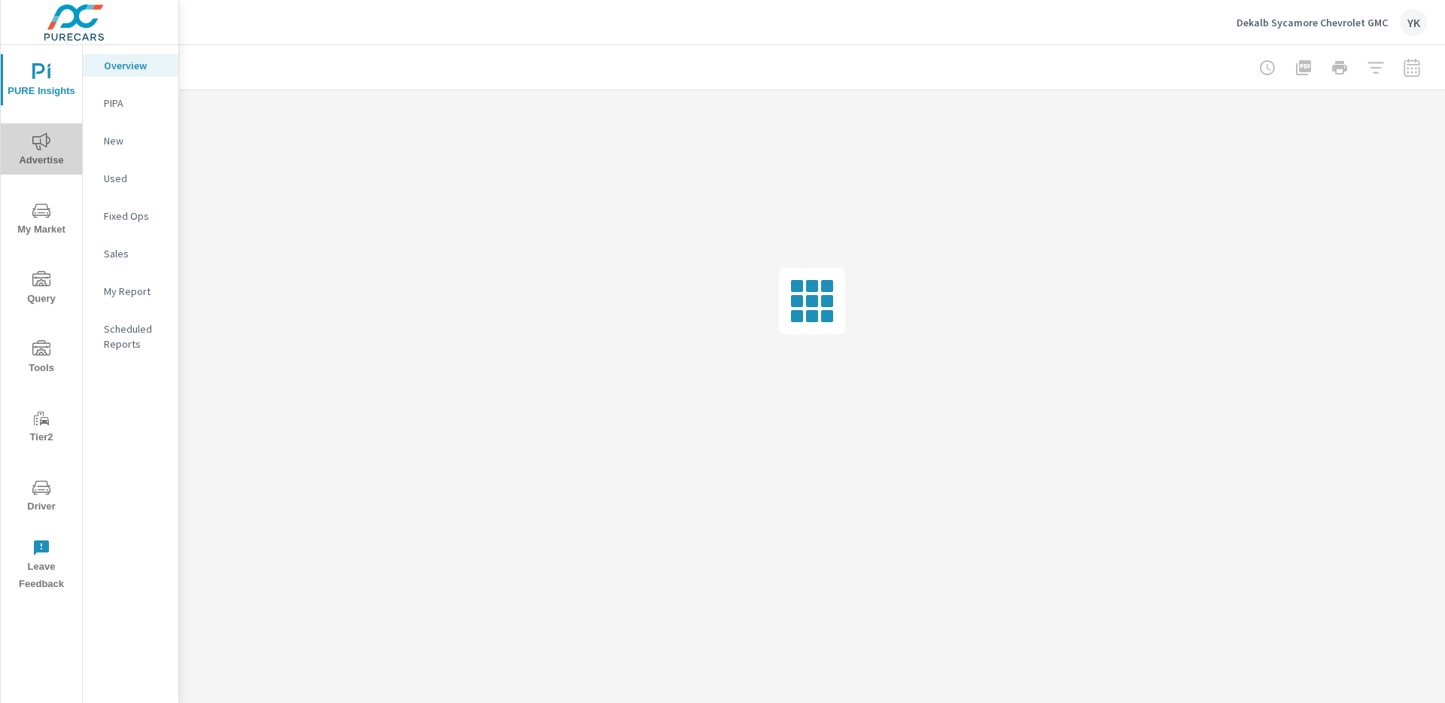
click at [60, 160] on span "Advertise" at bounding box center [41, 150] width 72 height 37
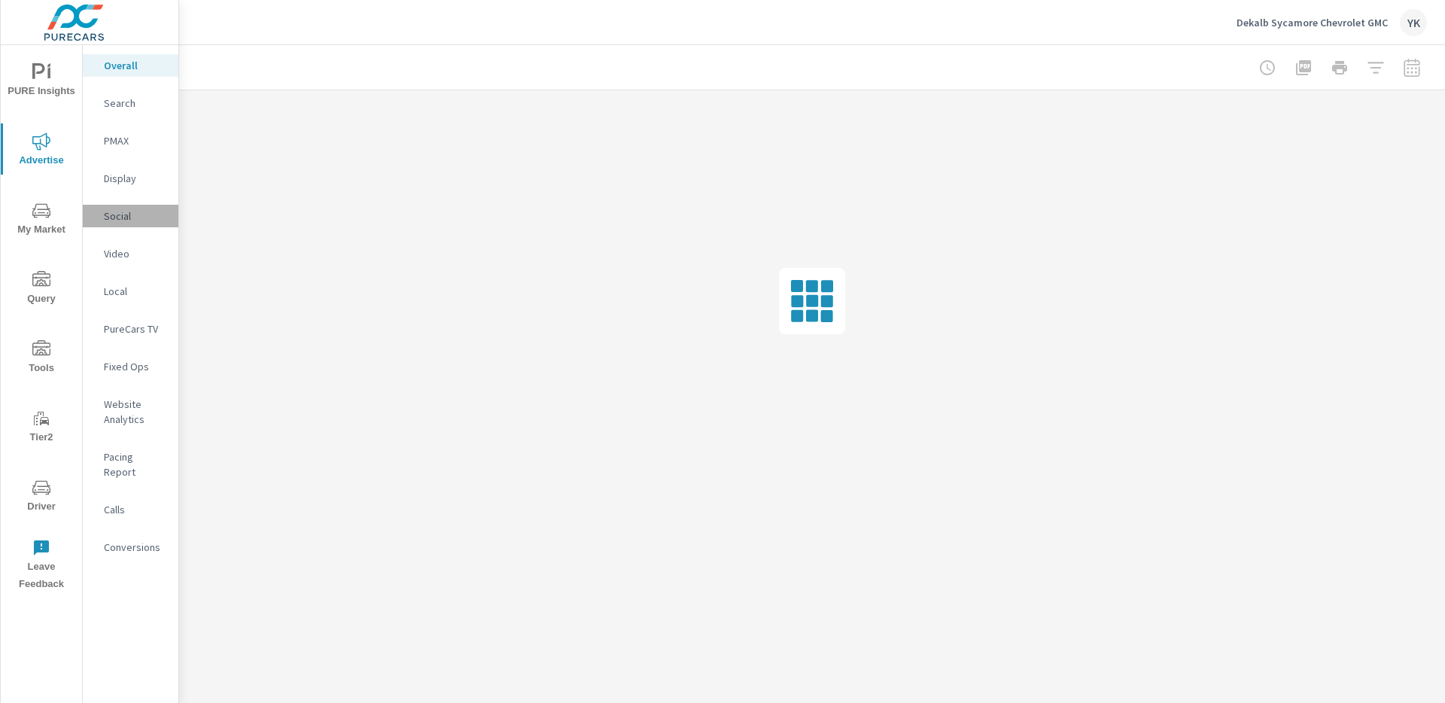
click at [126, 218] on p "Social" at bounding box center [135, 216] width 62 height 15
click at [1408, 73] on div at bounding box center [1340, 68] width 175 height 30
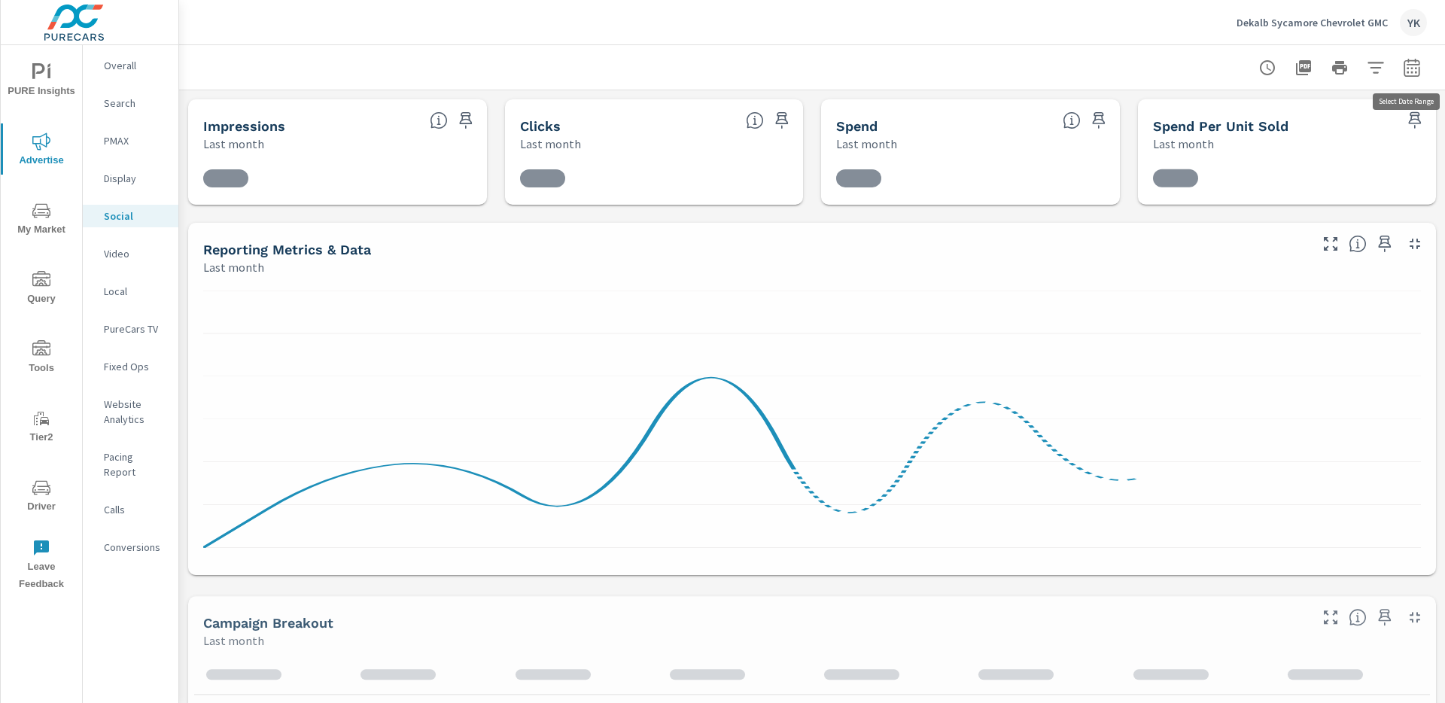
click at [1408, 73] on icon "button" at bounding box center [1412, 68] width 18 height 18
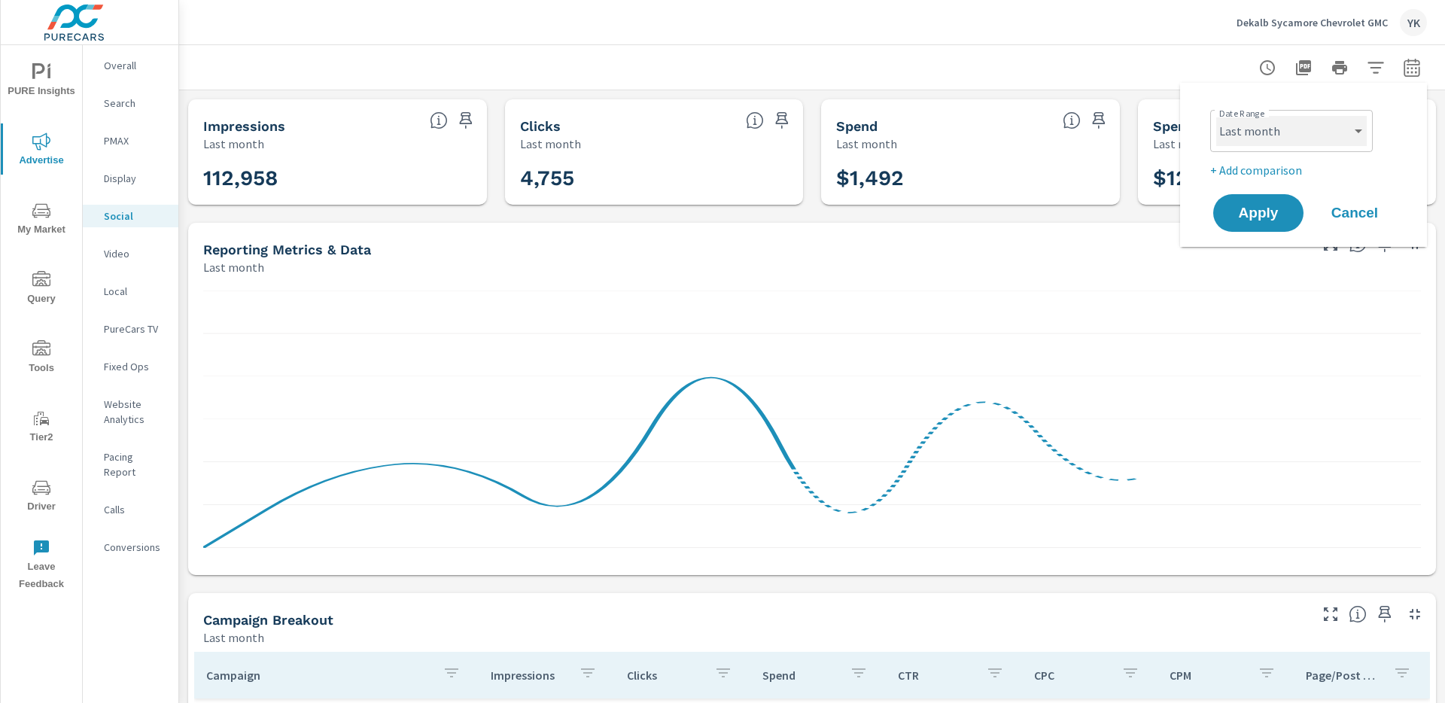
click at [1333, 125] on select "Custom [DATE] Last week Last 7 days Last 14 days Last 30 days Last 45 days Last…" at bounding box center [1291, 131] width 151 height 30
click at [1216, 116] on select "Custom [DATE] Last week Last 7 days Last 14 days Last 30 days Last 45 days Last…" at bounding box center [1291, 131] width 151 height 30
select select "Month to date"
click at [1278, 207] on span "Apply" at bounding box center [1259, 213] width 62 height 14
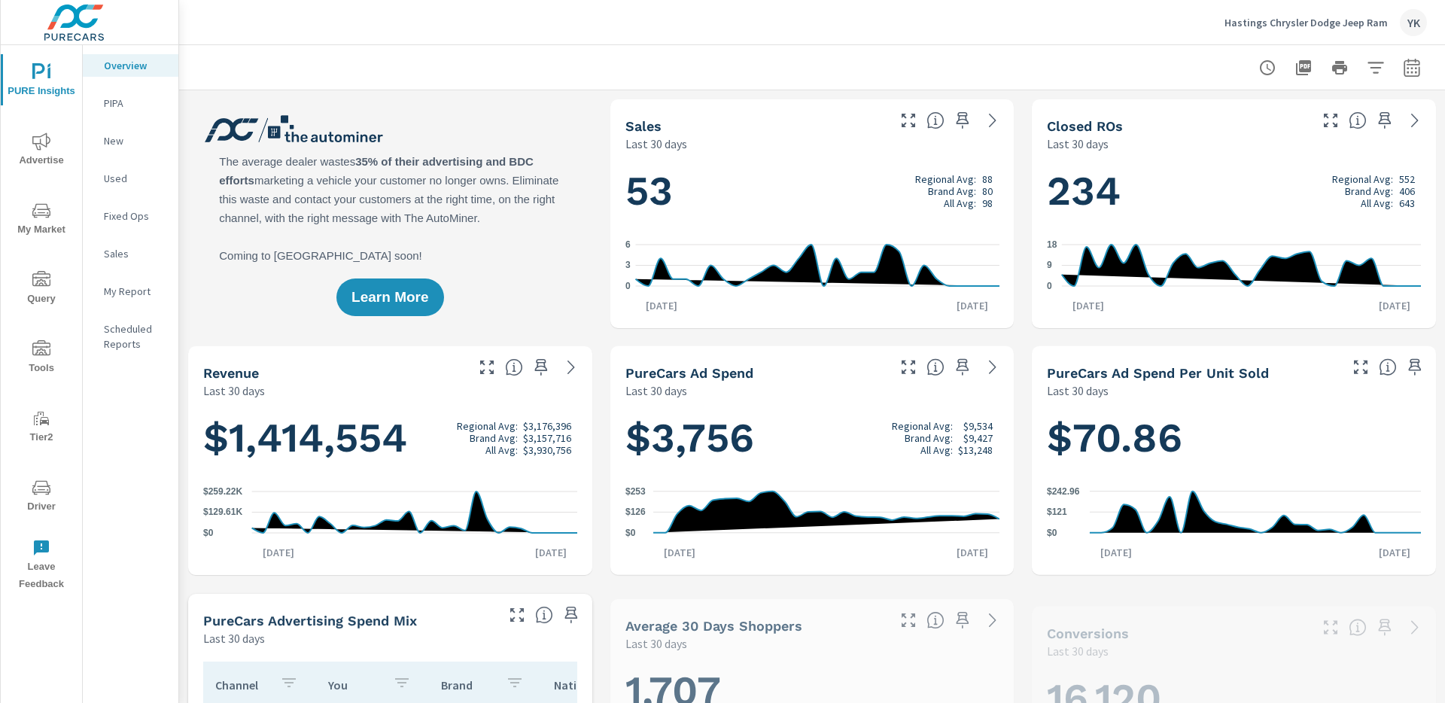
scroll to position [1, 0]
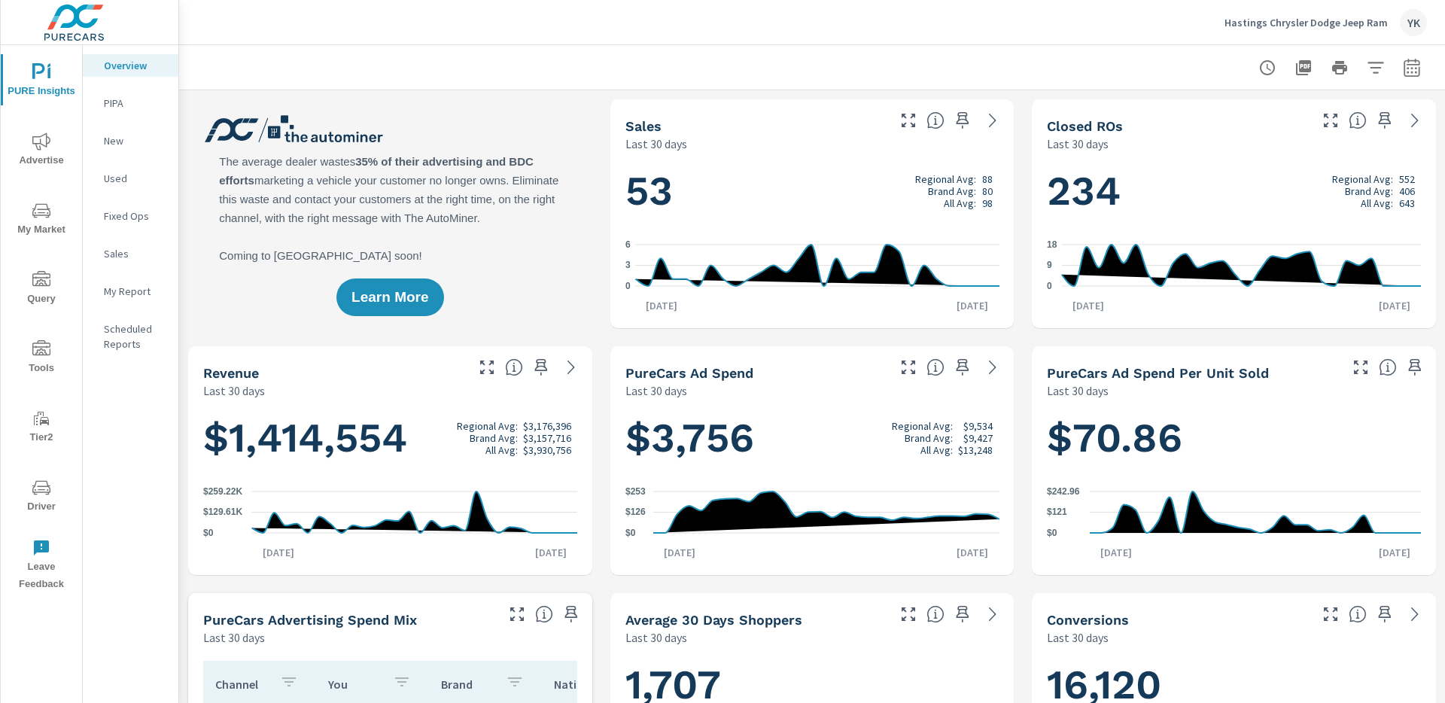
drag, startPoint x: 34, startPoint y: 160, endPoint x: 58, endPoint y: 175, distance: 28.4
click at [34, 160] on span "Advertise" at bounding box center [41, 150] width 72 height 37
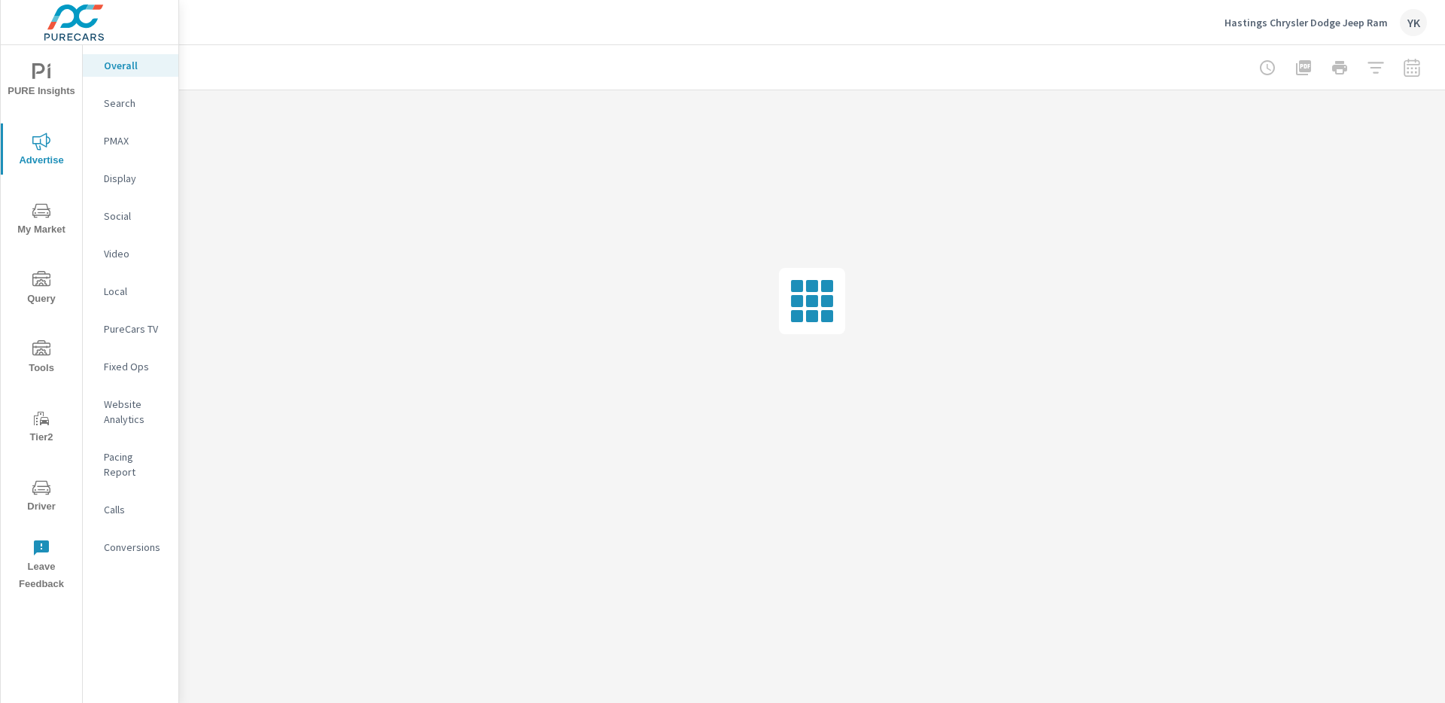
click at [120, 215] on p "Social" at bounding box center [135, 216] width 62 height 15
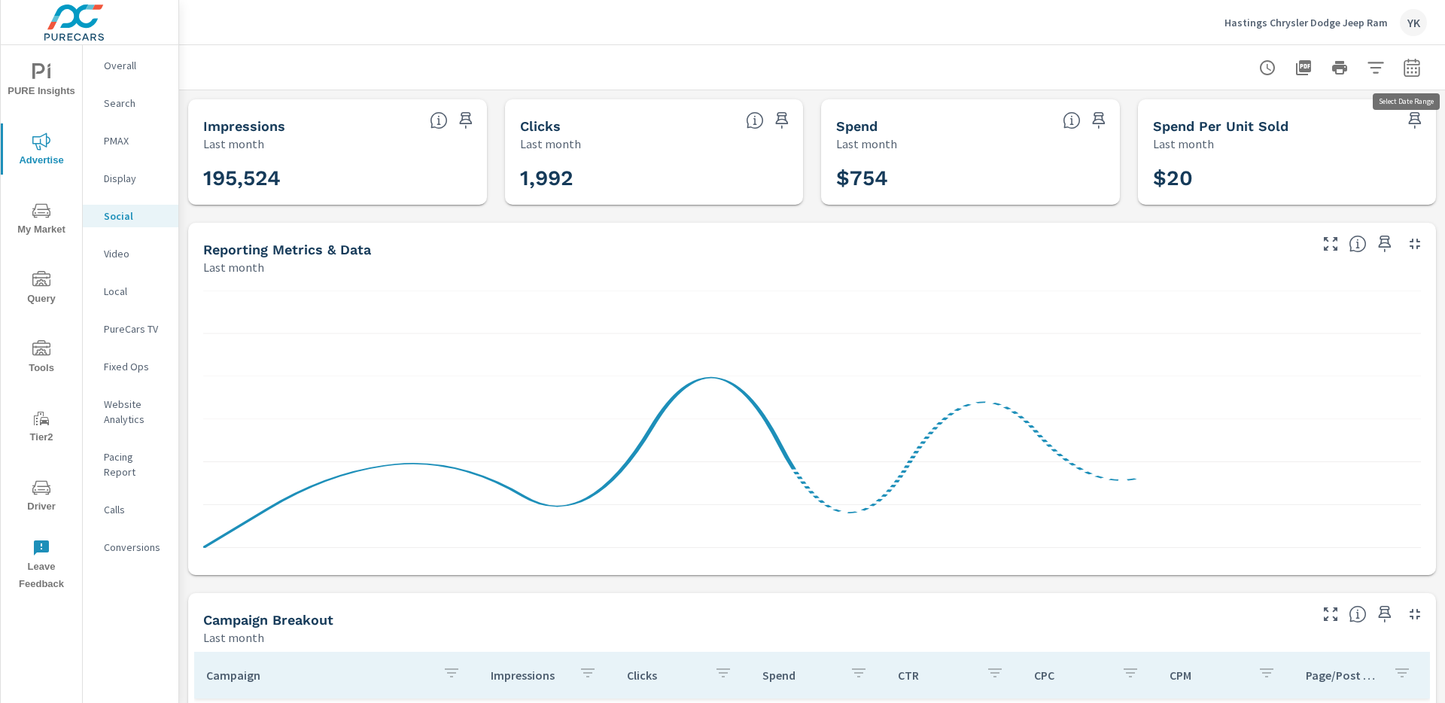
click at [1423, 75] on button "button" at bounding box center [1412, 68] width 30 height 30
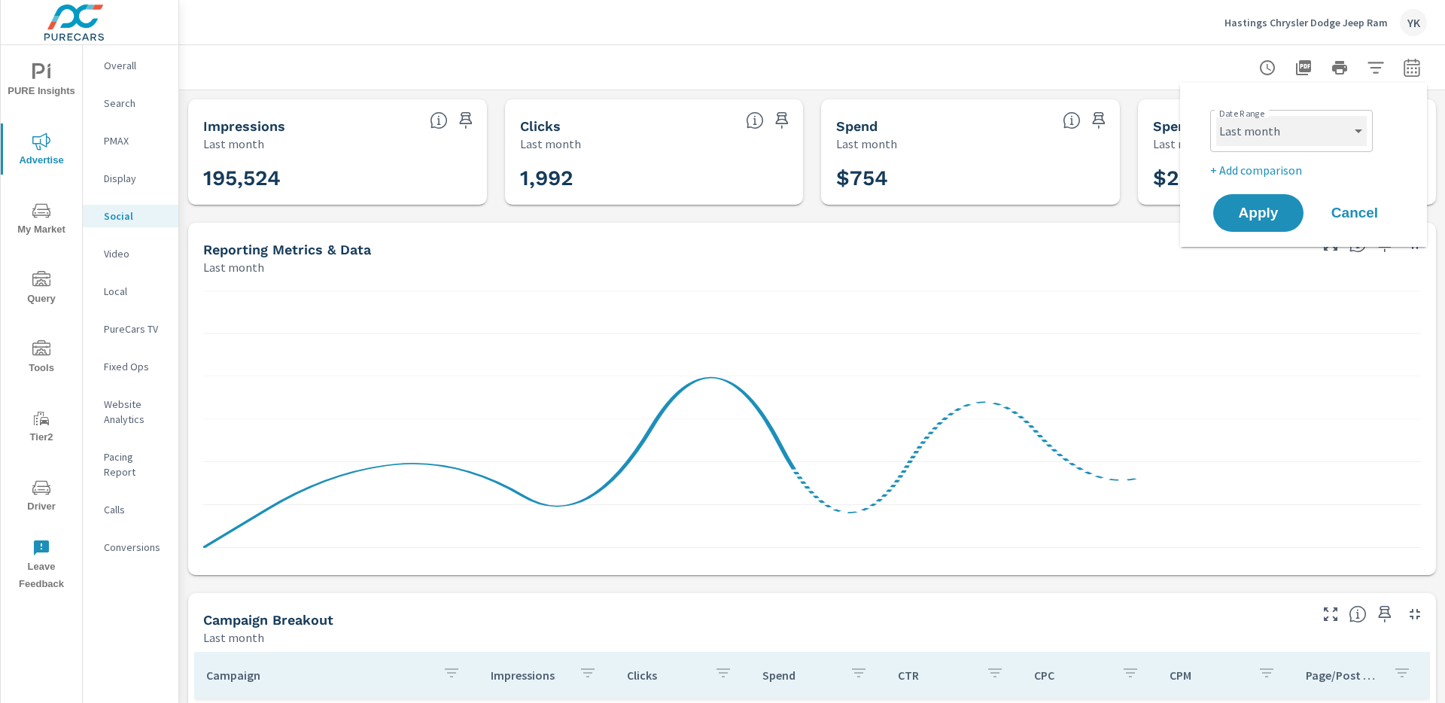
click at [1334, 126] on select "Custom [DATE] Last week Last 7 days Last 14 days Last 30 days Last 45 days Last…" at bounding box center [1291, 131] width 151 height 30
click at [1216, 116] on select "Custom [DATE] Last week Last 7 days Last 14 days Last 30 days Last 45 days Last…" at bounding box center [1291, 131] width 151 height 30
select select "Month to date"
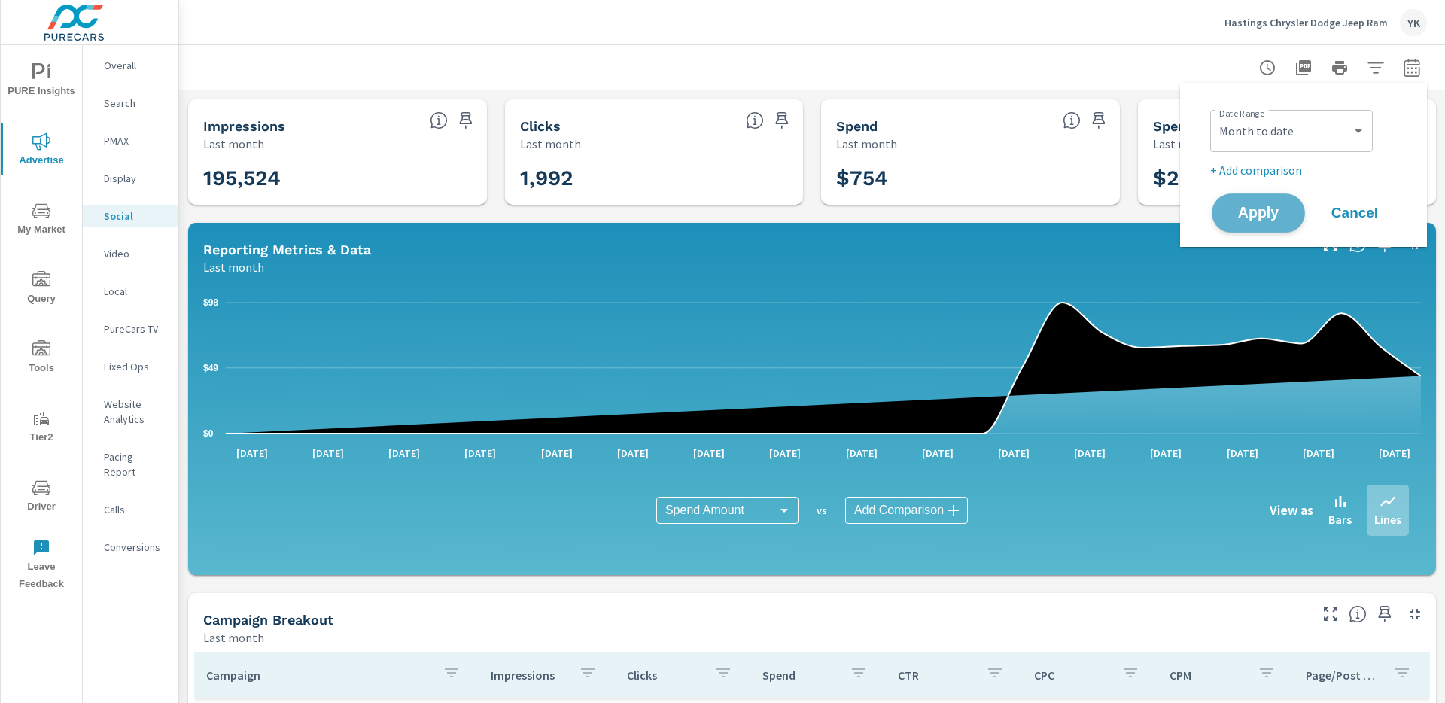
click at [1281, 218] on span "Apply" at bounding box center [1259, 213] width 62 height 14
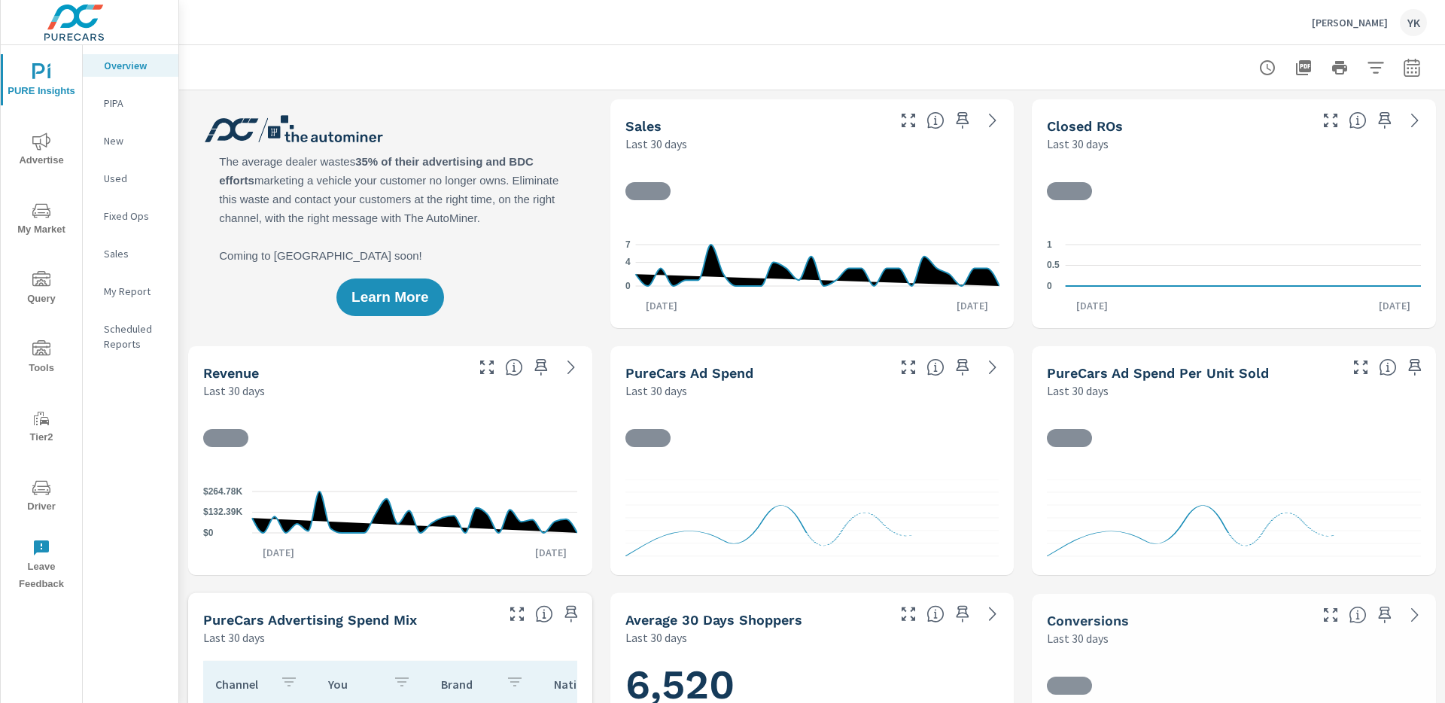
click at [24, 139] on span "Advertise" at bounding box center [41, 150] width 72 height 37
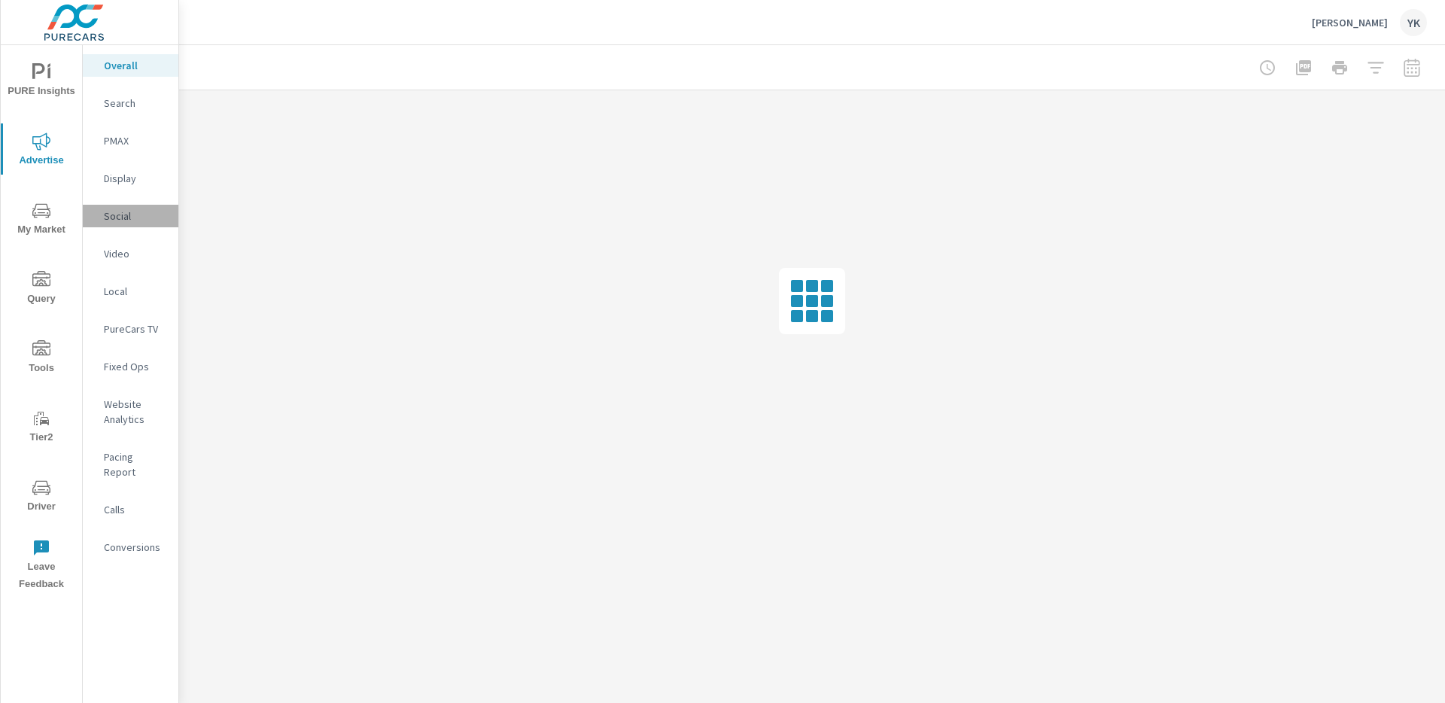
click at [128, 218] on p "Social" at bounding box center [135, 216] width 62 height 15
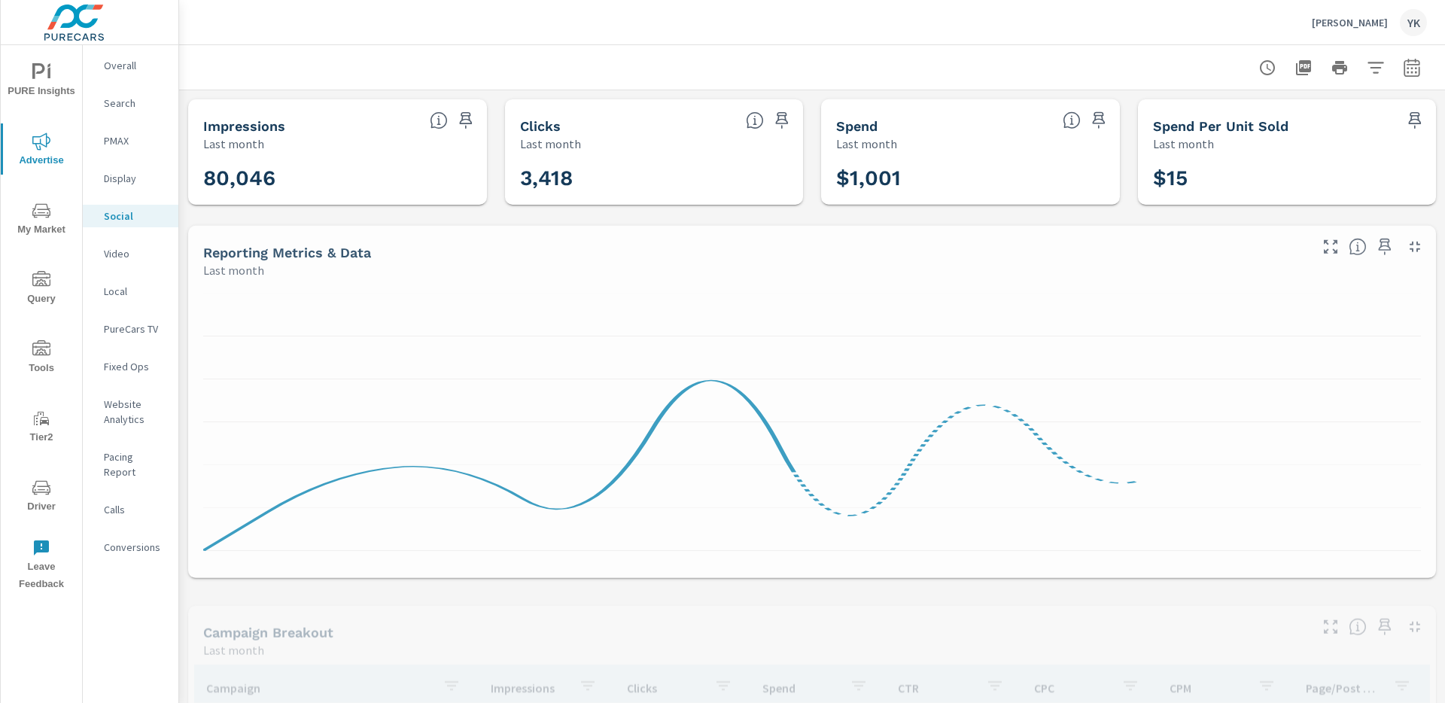
click at [1408, 72] on icon "button" at bounding box center [1412, 70] width 10 height 6
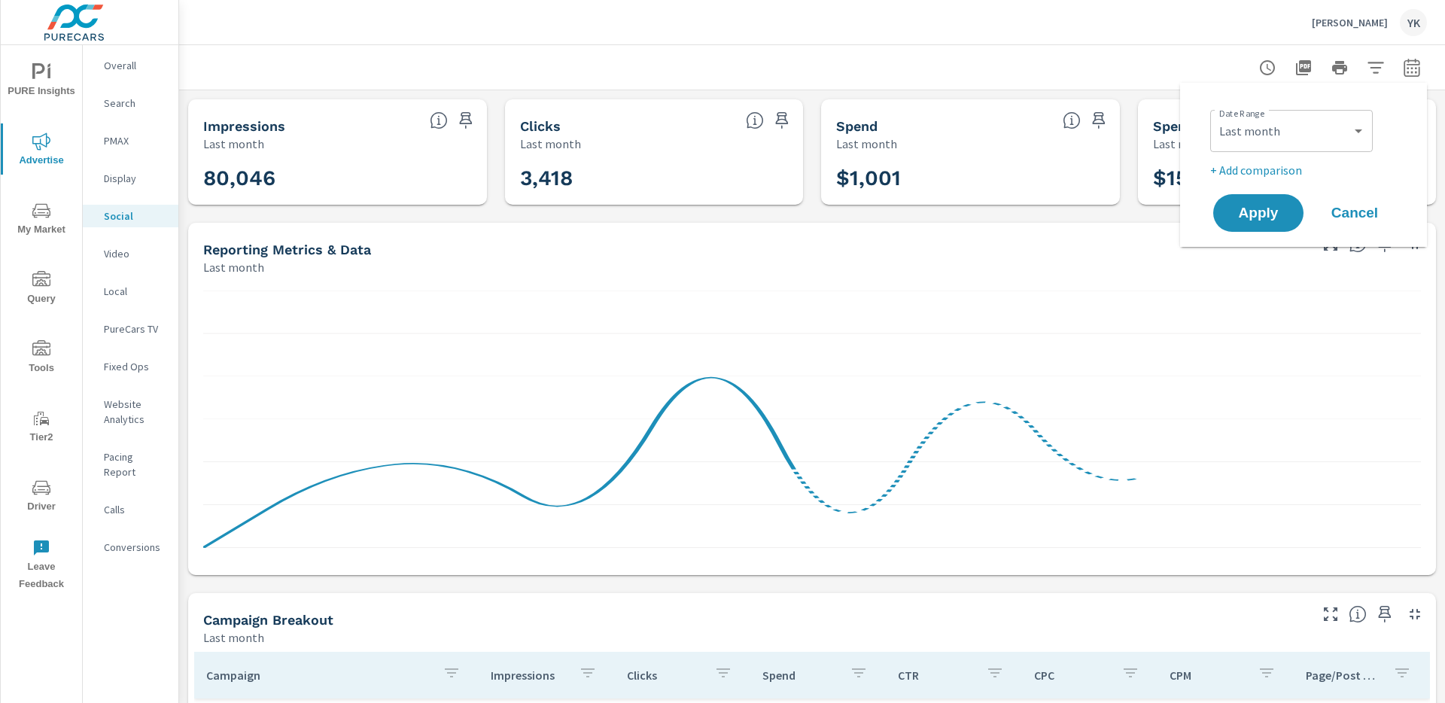
drag, startPoint x: 1332, startPoint y: 109, endPoint x: 1320, endPoint y: 126, distance: 20.5
click at [1332, 110] on div "Custom Yesterday Last week Last 7 days Last 14 days Last 30 days Last 45 days L…" at bounding box center [1291, 131] width 163 height 42
click at [1320, 126] on select "Custom Yesterday Last week Last 7 days Last 14 days Last 30 days Last 45 days L…" at bounding box center [1291, 131] width 151 height 30
click at [1216, 116] on select "Custom Yesterday Last week Last 7 days Last 14 days Last 30 days Last 45 days L…" at bounding box center [1291, 131] width 151 height 30
select select "Month to date"
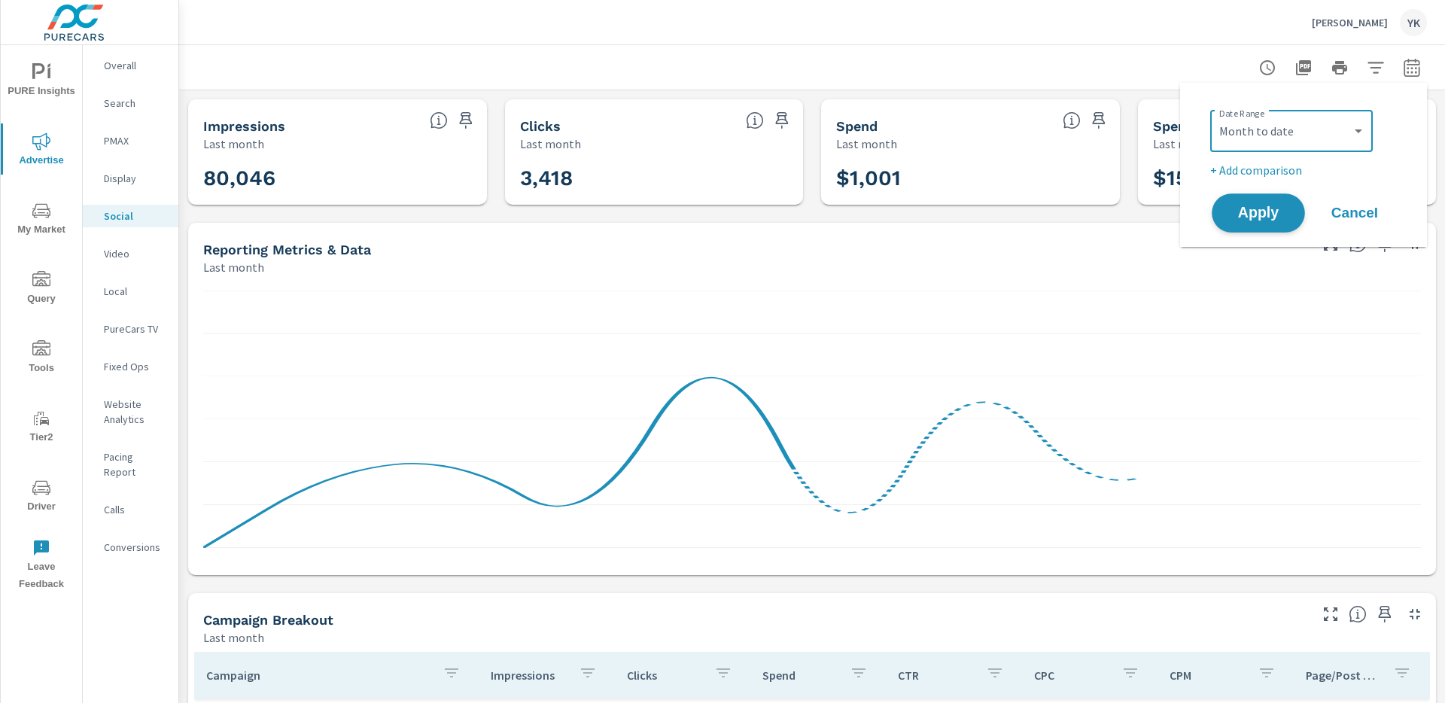
click at [1268, 214] on span "Apply" at bounding box center [1259, 213] width 62 height 14
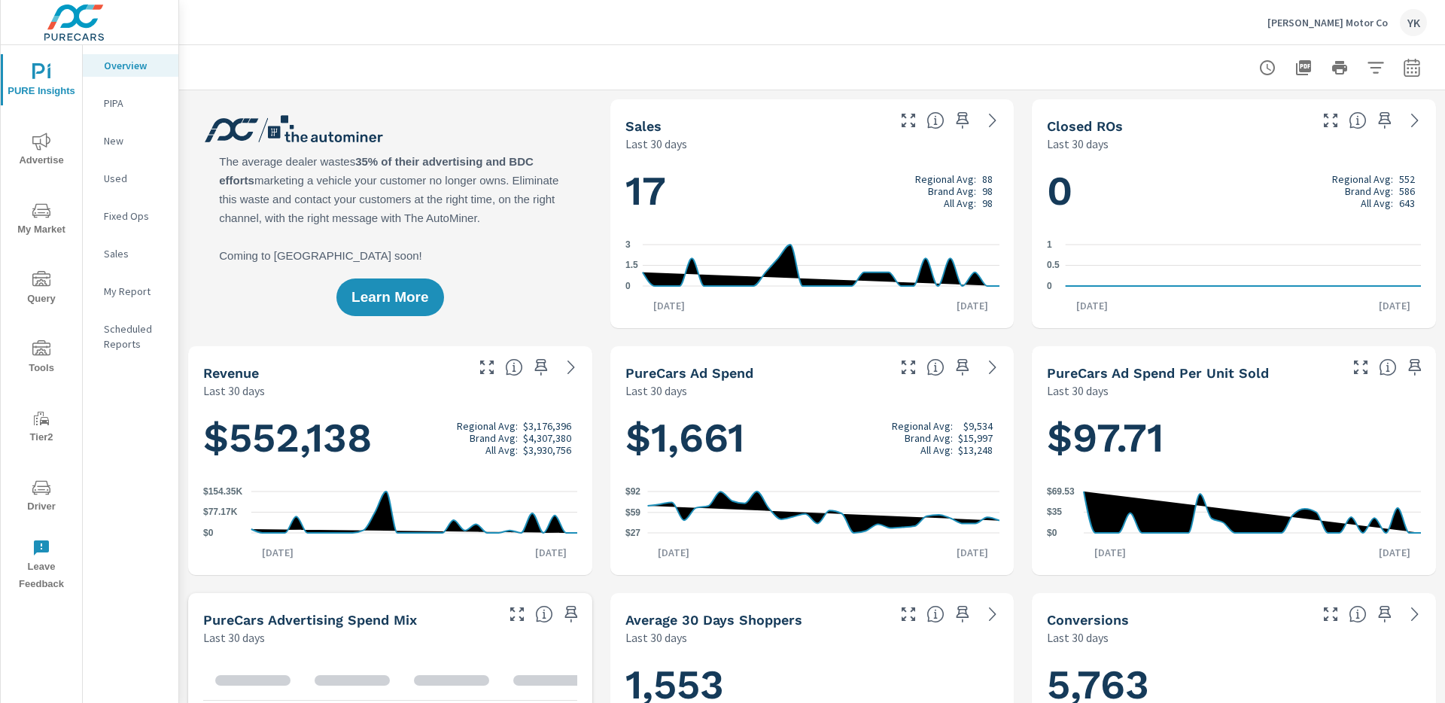
click at [55, 160] on span "Advertise" at bounding box center [41, 150] width 72 height 37
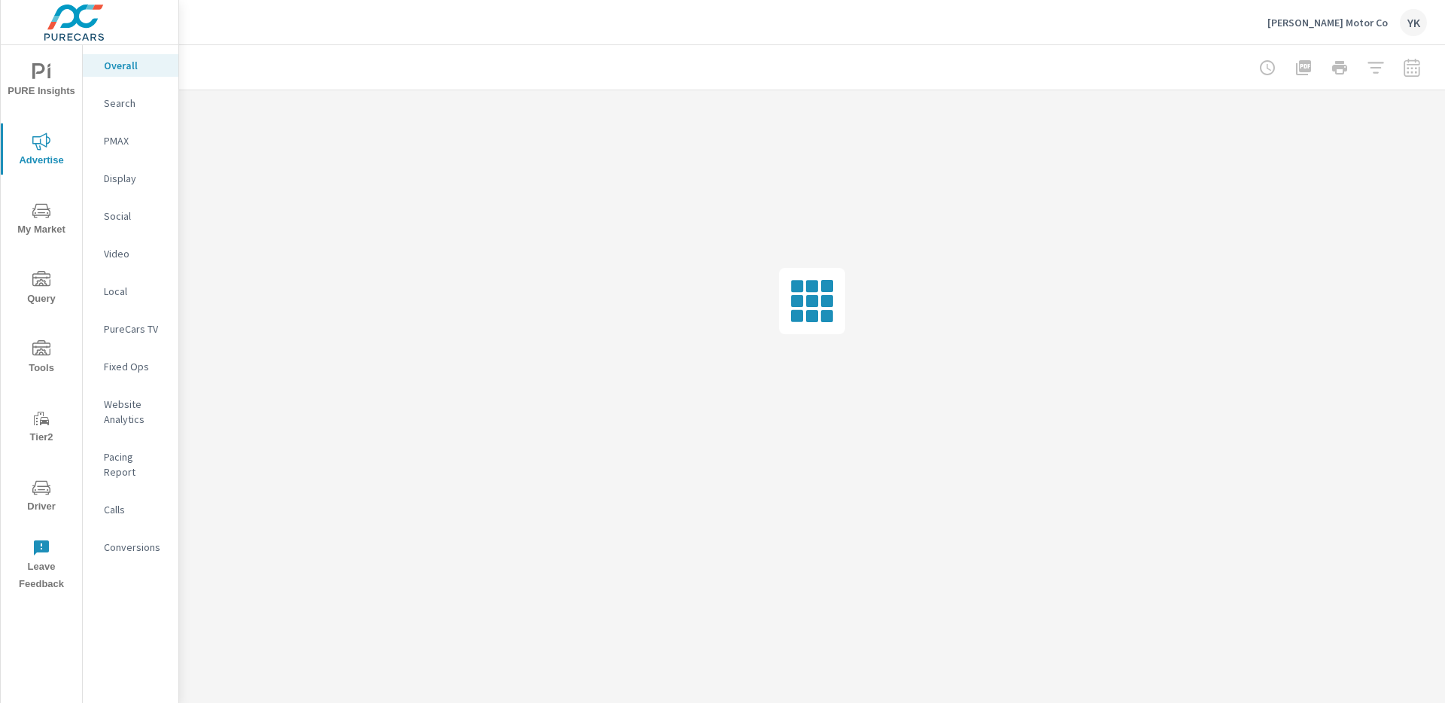
click at [125, 226] on div "Social" at bounding box center [131, 216] width 96 height 23
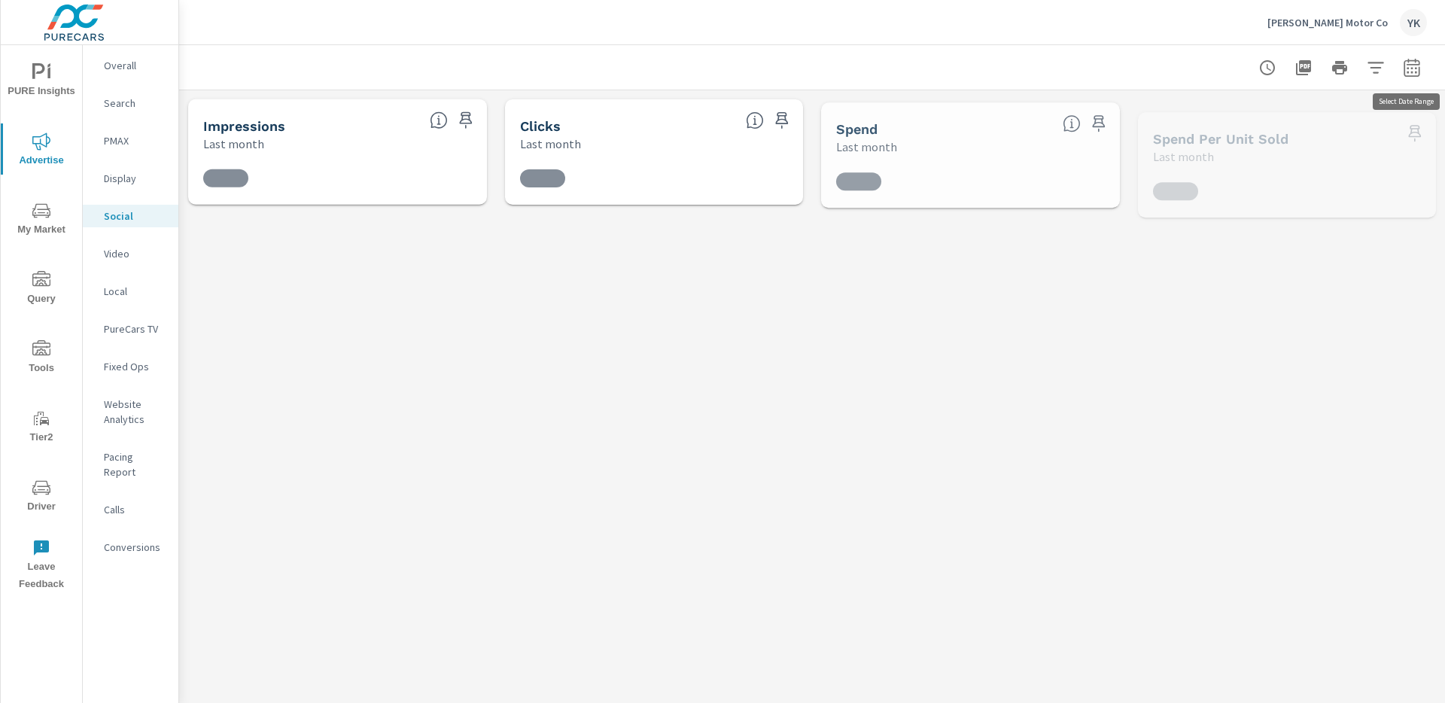
click at [1420, 68] on icon "button" at bounding box center [1412, 68] width 18 height 18
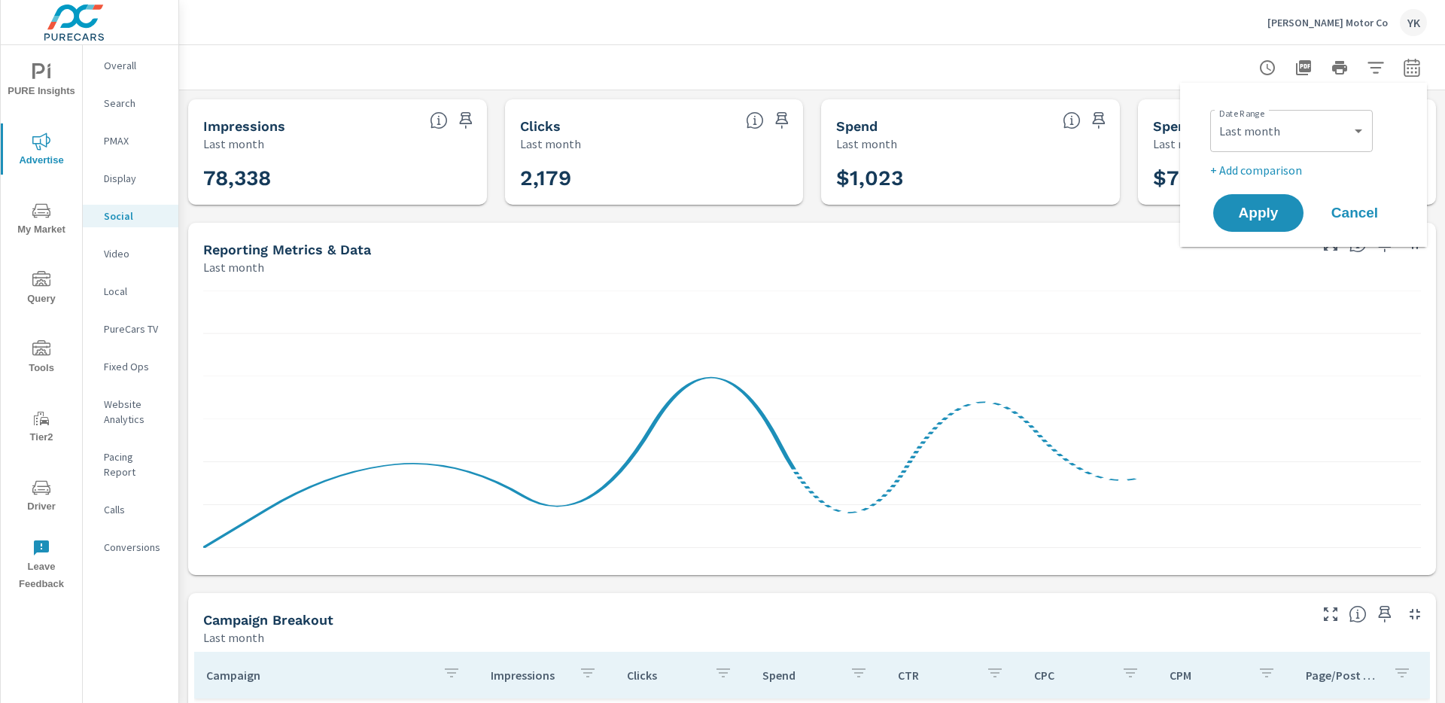
click at [1332, 106] on div "Date Range Custom Yesterday Last week Last 7 days Last 14 days Last 30 days Las…" at bounding box center [1306, 129] width 193 height 51
click at [1325, 117] on select "Custom Yesterday Last week Last 7 days Last 14 days Last 30 days Last 45 days L…" at bounding box center [1291, 131] width 151 height 30
click at [1216, 116] on select "Custom Yesterday Last week Last 7 days Last 14 days Last 30 days Last 45 days L…" at bounding box center [1291, 131] width 151 height 30
select select "Month to date"
click at [1250, 230] on button "Apply" at bounding box center [1258, 212] width 93 height 39
